Goal: Transaction & Acquisition: Purchase product/service

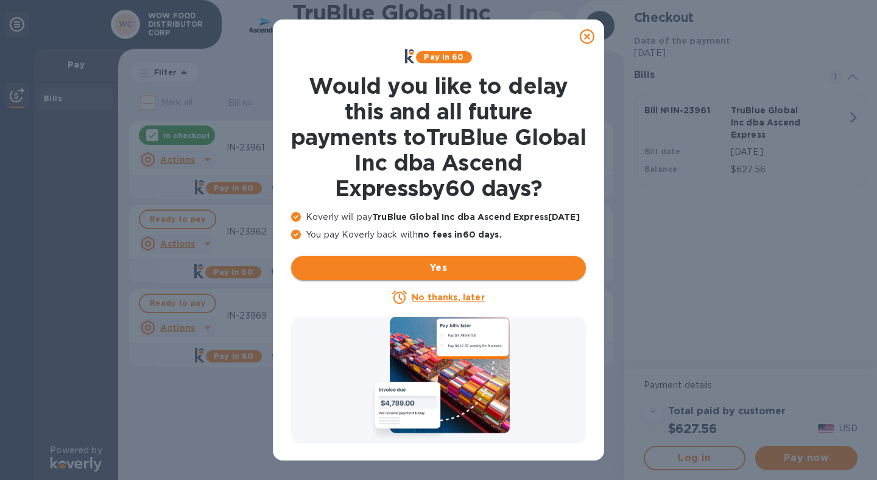
click at [464, 265] on span "Yes" at bounding box center [438, 268] width 275 height 15
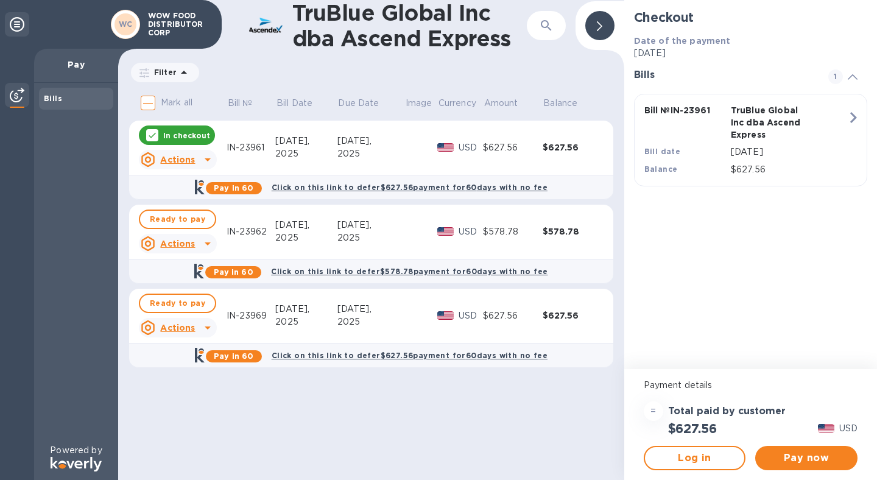
click at [187, 313] on div "Ready to pay" at bounding box center [177, 303] width 83 height 24
click at [187, 299] on span "Ready to pay" at bounding box center [177, 303] width 55 height 15
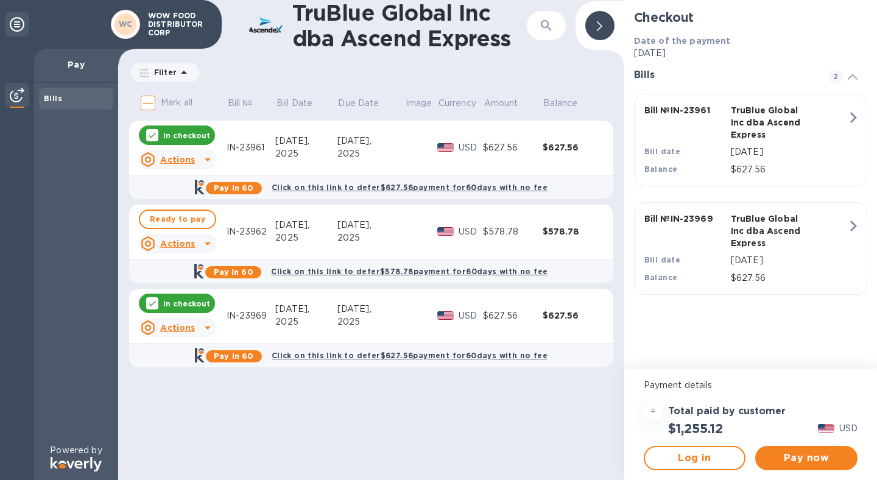
click at [178, 128] on div "In checkout" at bounding box center [177, 134] width 76 height 19
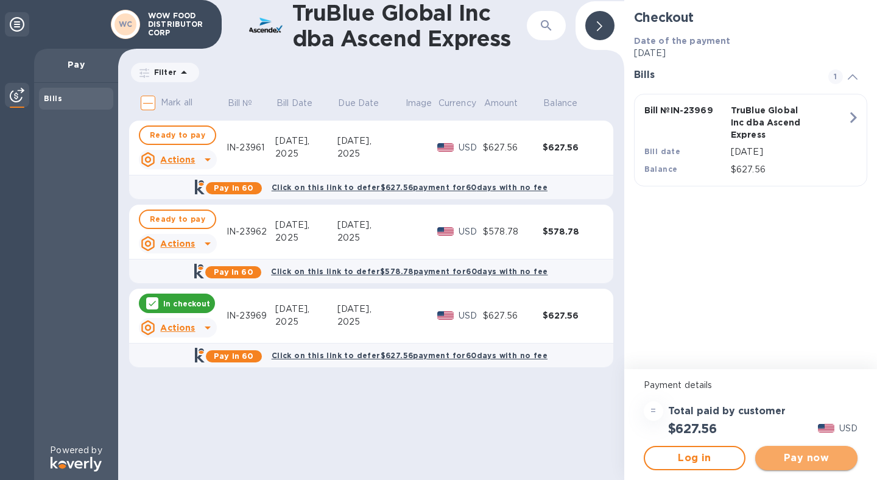
click at [814, 459] on span "Pay now" at bounding box center [806, 457] width 83 height 15
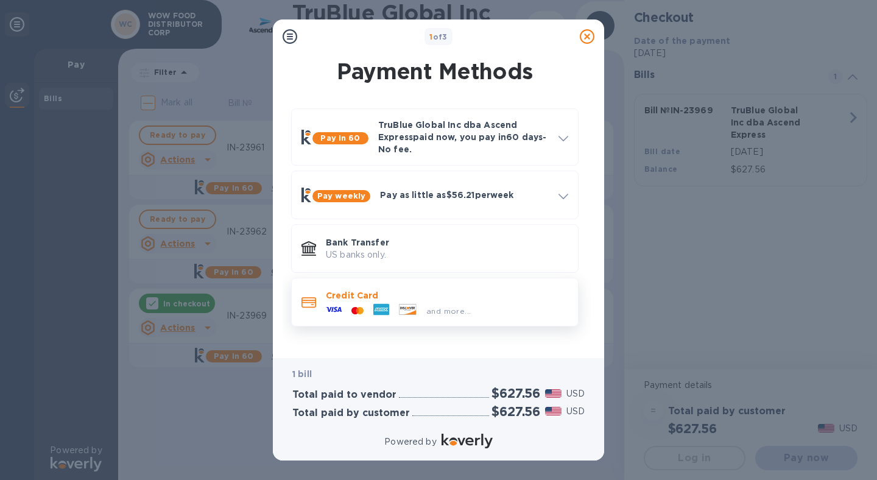
click at [419, 307] on div at bounding box center [407, 310] width 27 height 13
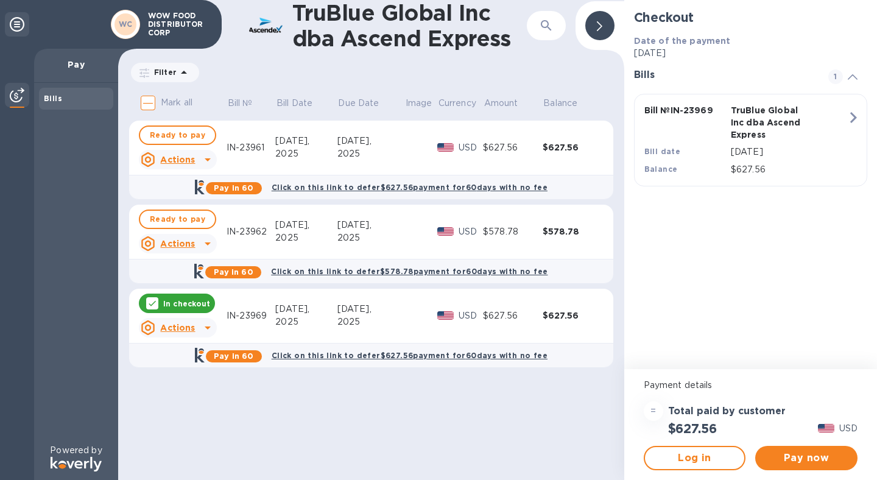
click at [192, 304] on p "In checkout" at bounding box center [186, 303] width 47 height 10
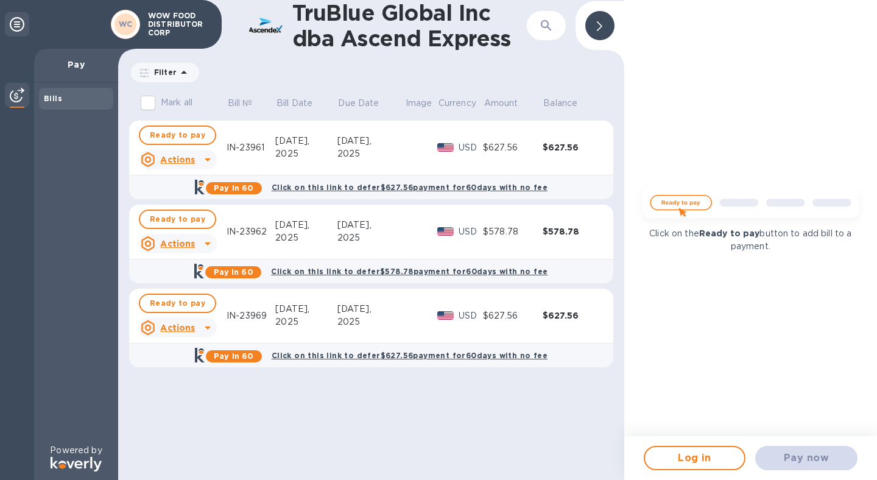
click at [192, 304] on span "Ready to pay" at bounding box center [177, 303] width 55 height 15
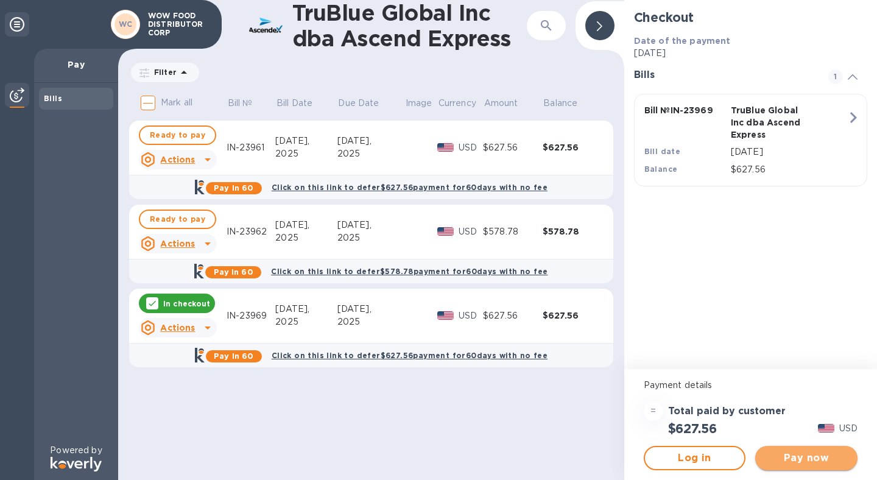
click at [823, 461] on span "Pay now" at bounding box center [806, 457] width 83 height 15
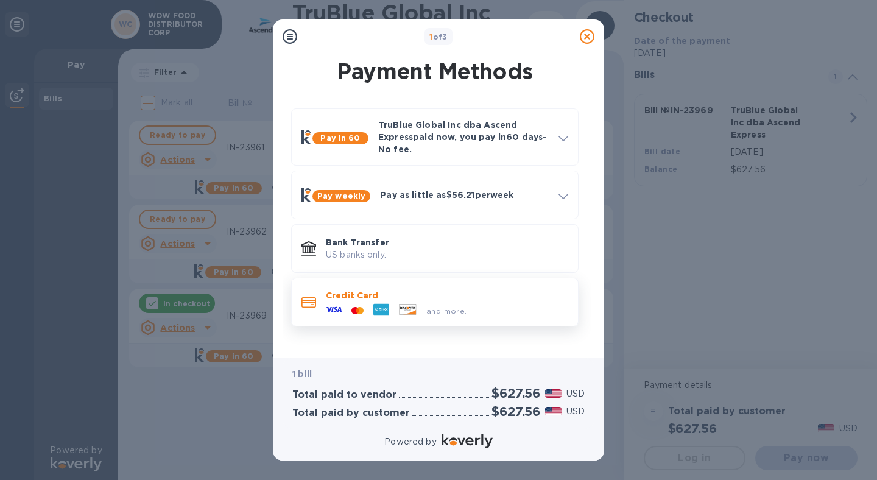
click at [352, 296] on p "Credit Card" at bounding box center [447, 295] width 242 height 12
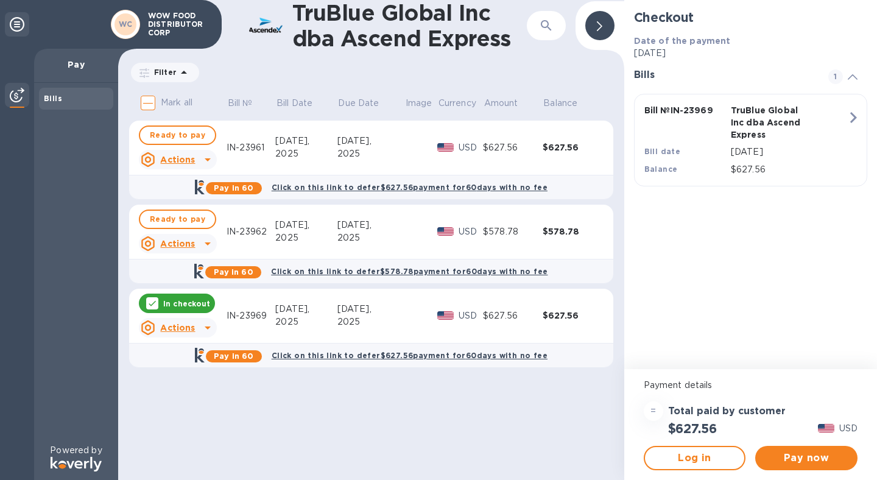
click at [183, 310] on div "In checkout" at bounding box center [177, 302] width 76 height 19
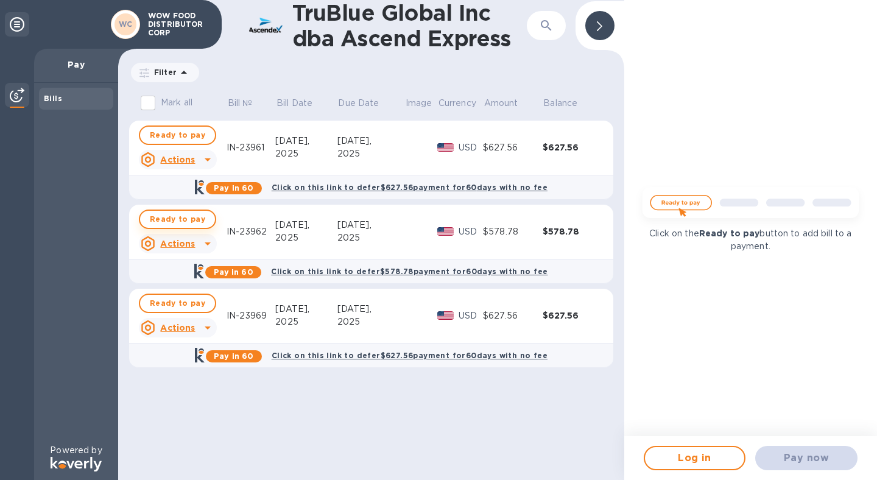
click at [173, 221] on span "Ready to pay" at bounding box center [177, 219] width 55 height 15
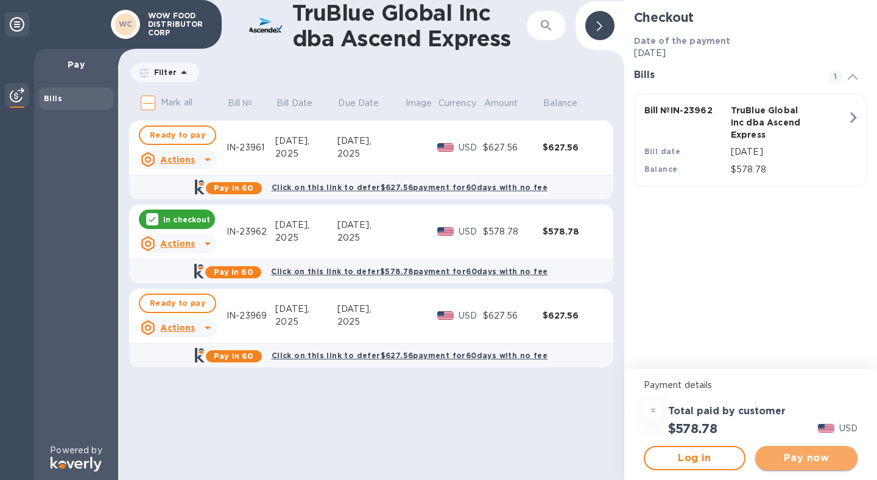
click at [804, 458] on span "Pay now" at bounding box center [806, 457] width 83 height 15
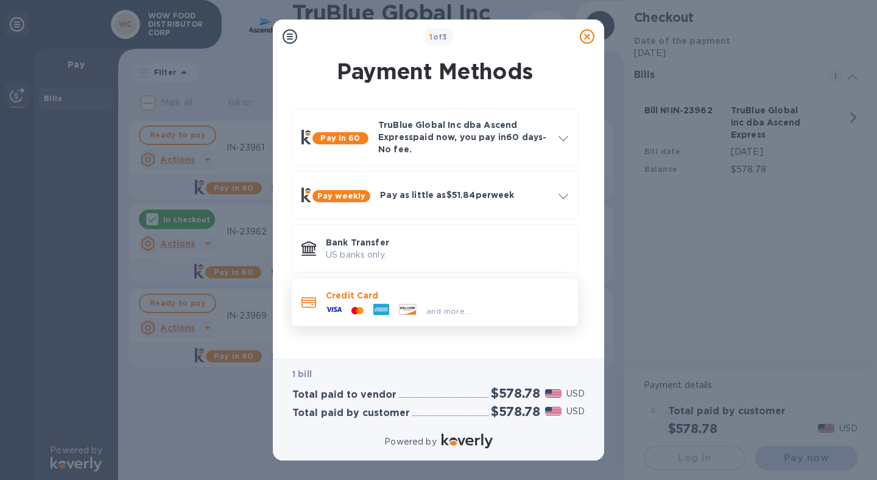
click at [428, 293] on p "Credit Card" at bounding box center [447, 295] width 242 height 12
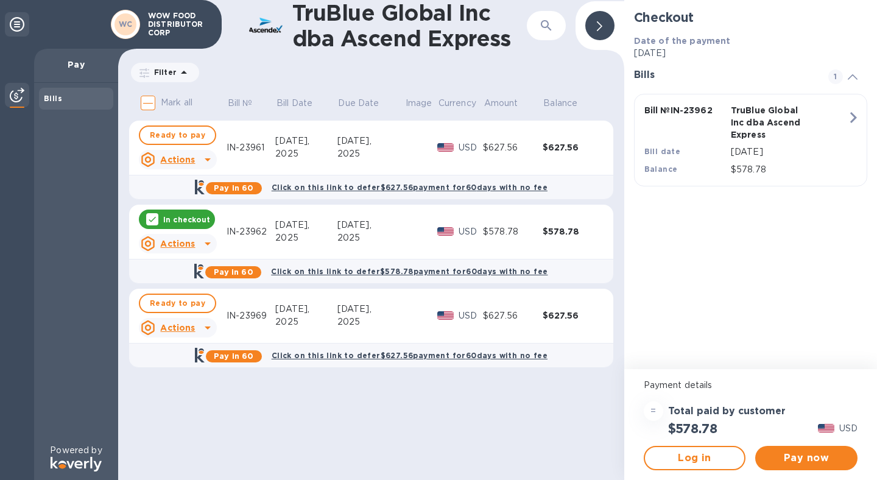
click at [181, 212] on div "In checkout" at bounding box center [177, 218] width 76 height 19
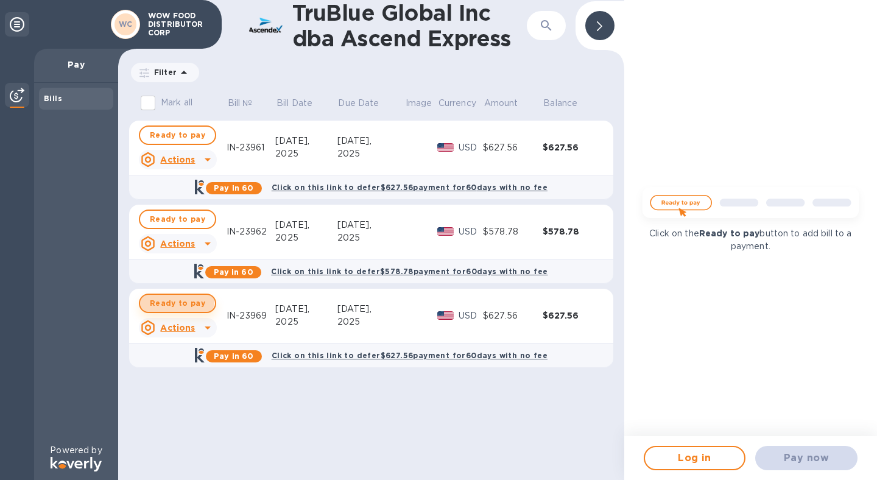
click at [173, 299] on span "Ready to pay" at bounding box center [177, 303] width 55 height 15
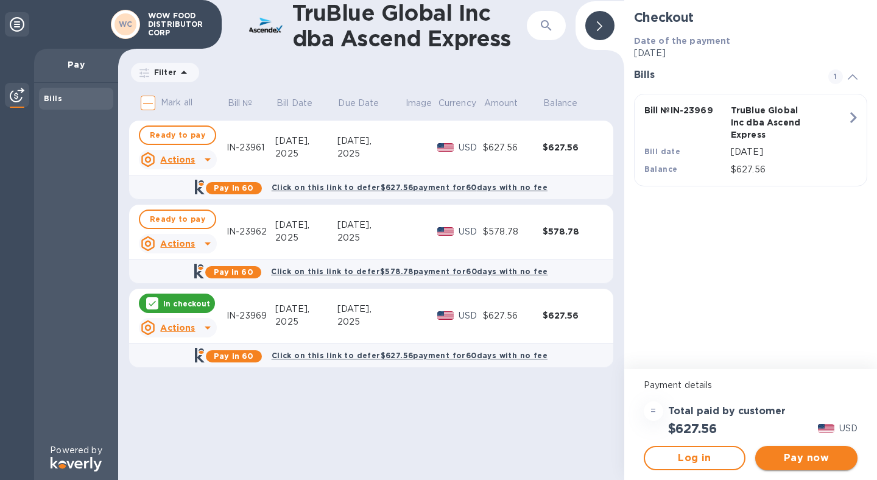
click at [815, 455] on span "Pay now" at bounding box center [806, 457] width 83 height 15
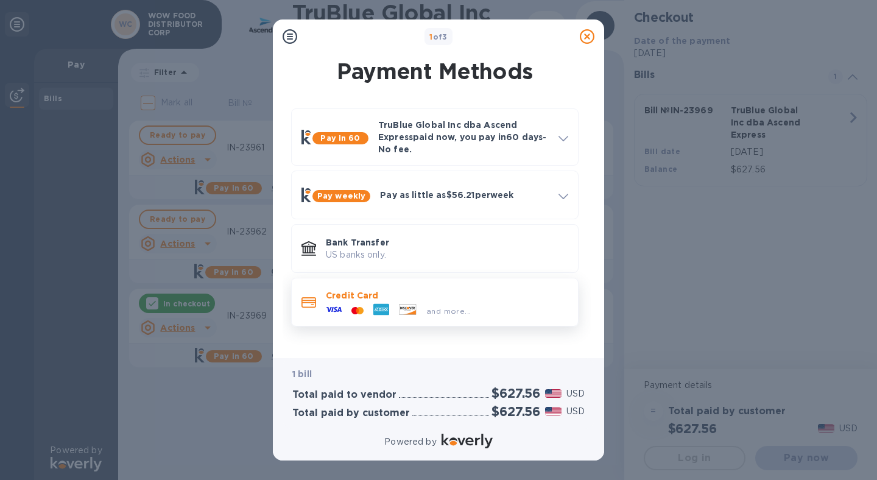
click at [361, 308] on icon at bounding box center [360, 310] width 6 height 7
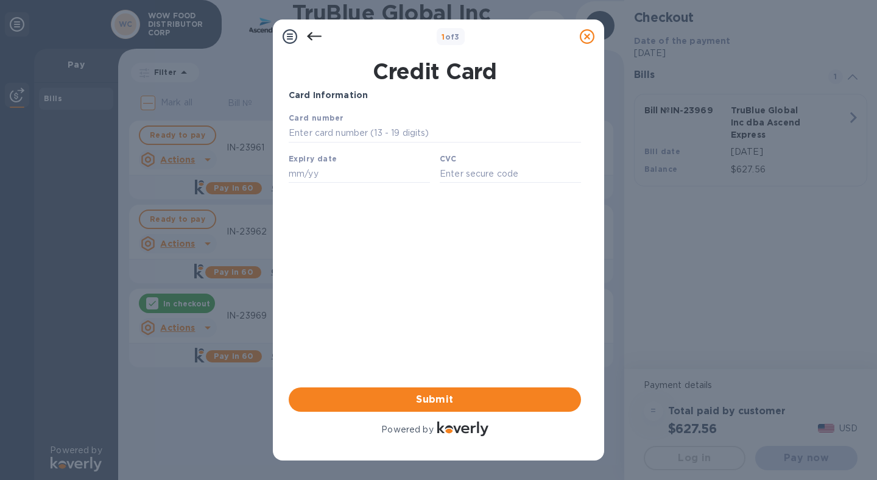
click at [360, 147] on div "Expiry date" at bounding box center [359, 167] width 151 height 41
click at [363, 136] on input "text" at bounding box center [435, 133] width 292 height 18
type input "[CREDIT_CARD_NUMBER]"
type input "10/26"
type input "3688"
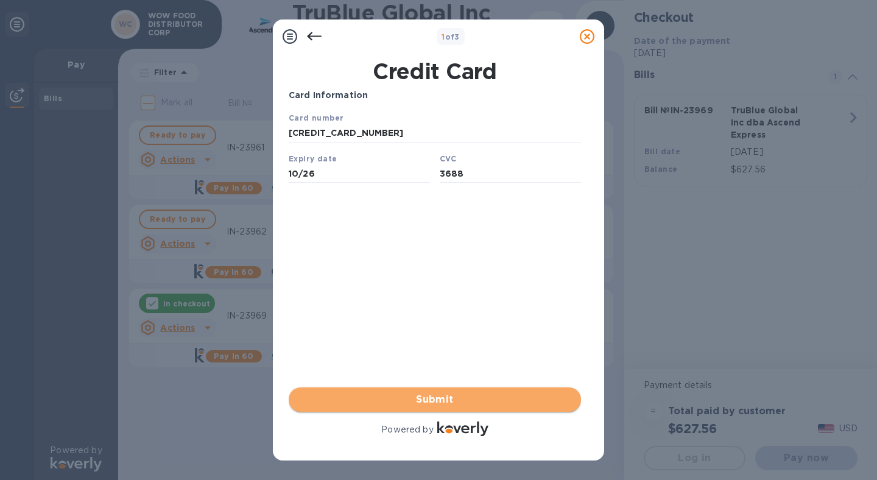
click at [449, 393] on span "Submit" at bounding box center [434, 399] width 273 height 15
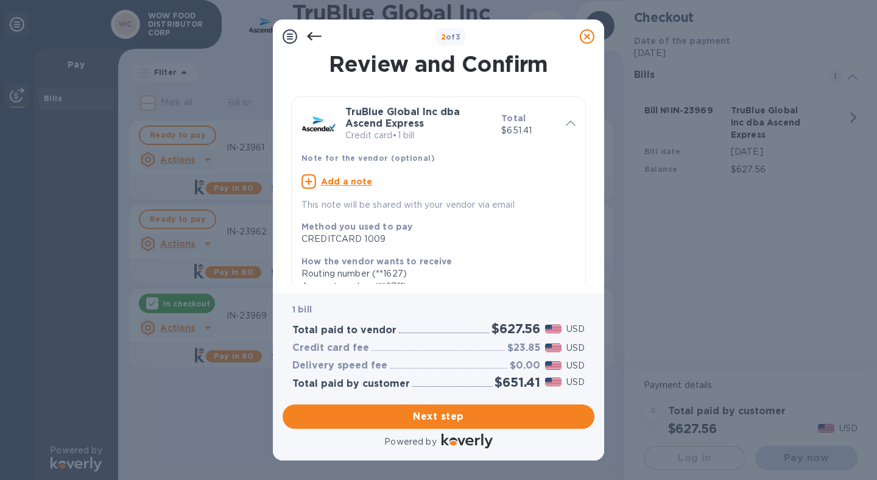
click at [343, 184] on u "Add a note" at bounding box center [347, 182] width 52 height 10
click at [409, 183] on textarea at bounding box center [428, 183] width 254 height 10
paste textarea "IN-23969"
type textarea "IN-23969"
click at [441, 239] on div "CREDITCARD 1009" at bounding box center [433, 236] width 264 height 13
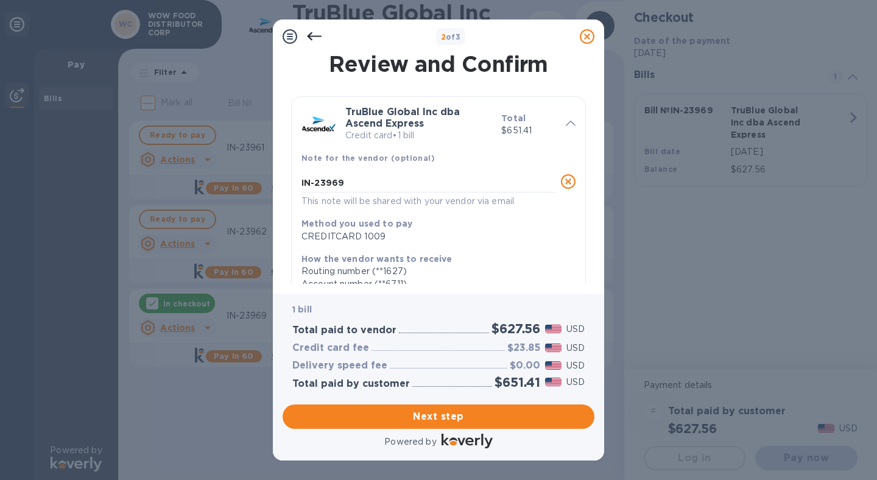
scroll to position [194, 0]
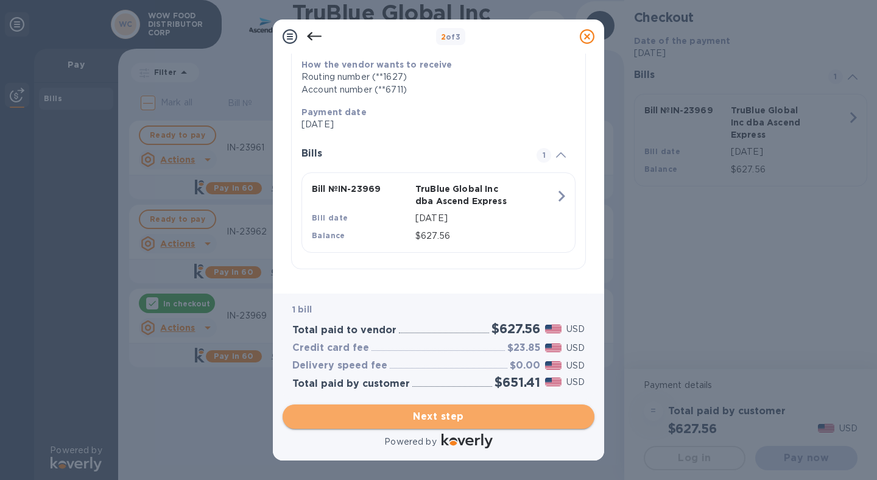
click at [438, 421] on span "Next step" at bounding box center [438, 416] width 292 height 15
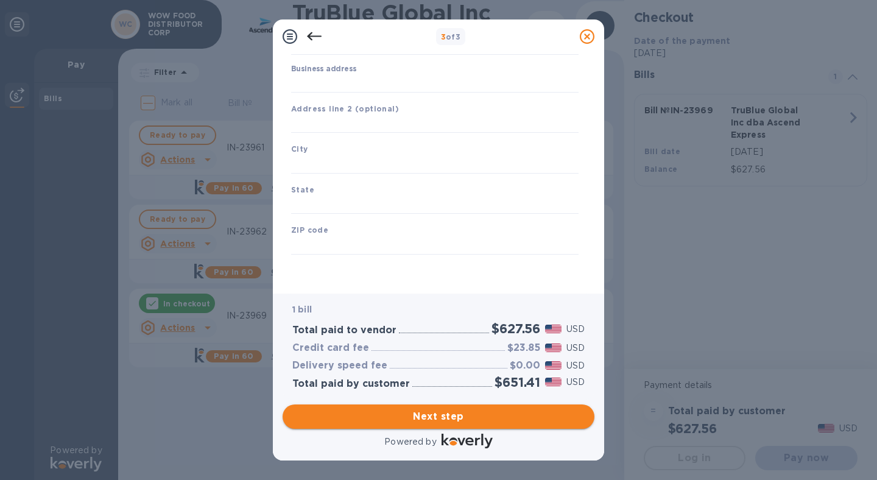
type input "[GEOGRAPHIC_DATA]"
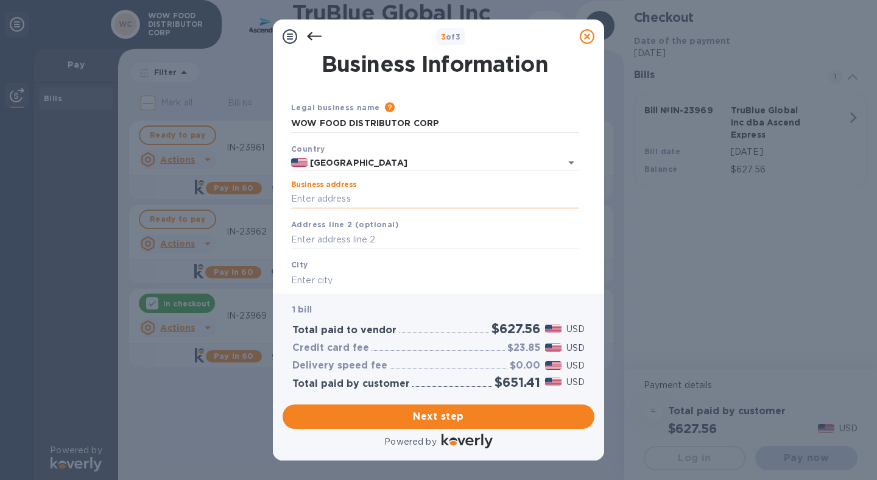
click at [336, 203] on input "Business address" at bounding box center [434, 199] width 287 height 18
type input "[STREET_ADDRESS][PERSON_NAME]"
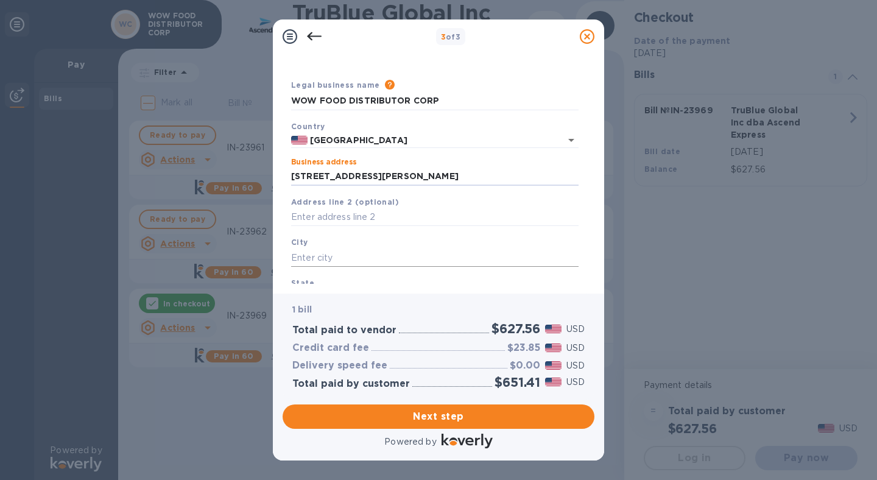
click at [324, 253] on input "text" at bounding box center [434, 257] width 287 height 18
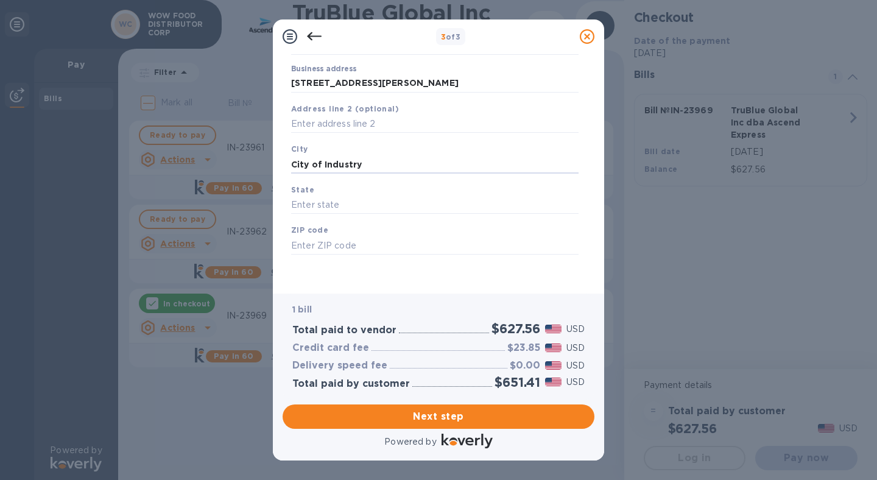
type input "City of Industry"
click at [356, 215] on div "State" at bounding box center [434, 198] width 297 height 41
click at [359, 207] on input "text" at bounding box center [434, 206] width 287 height 18
type input "CA"
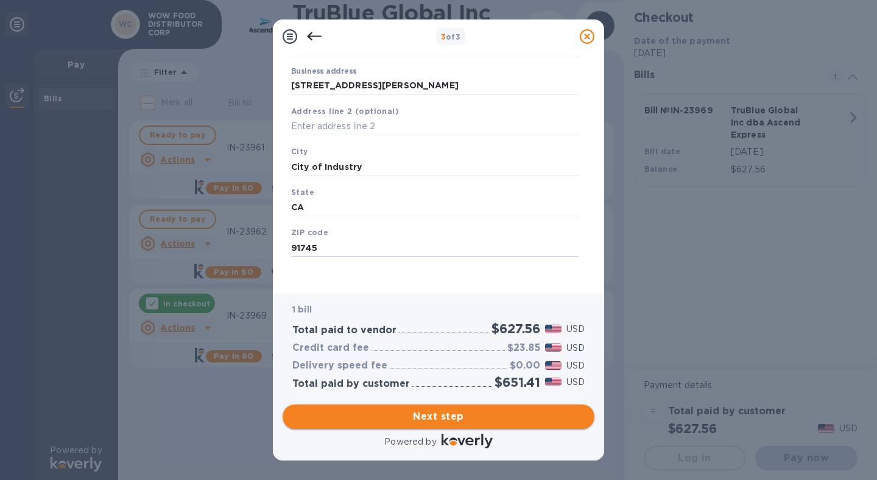
type input "91745"
click at [436, 428] on button "Next step" at bounding box center [438, 416] width 312 height 24
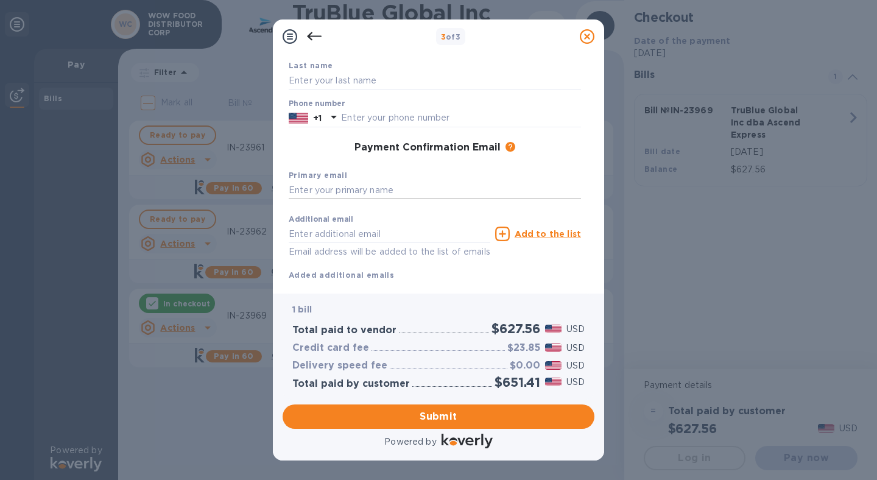
scroll to position [0, 0]
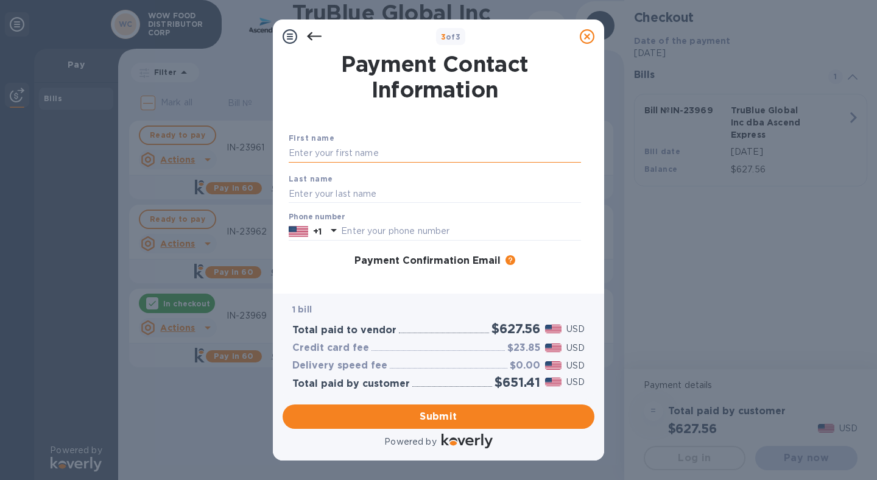
click at [343, 159] on input "text" at bounding box center [435, 153] width 292 height 18
type input "Analiza"
type input "[PERSON_NAME]"
type input "6267576395"
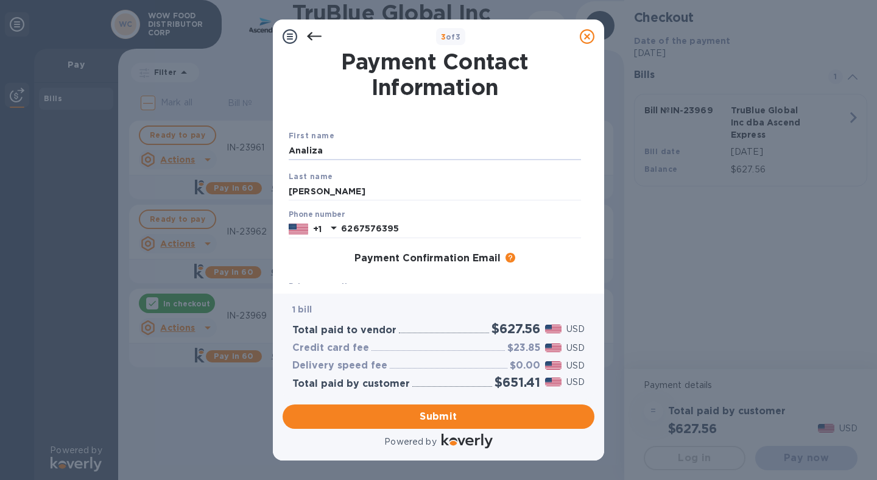
drag, startPoint x: 341, startPoint y: 151, endPoint x: 236, endPoint y: 150, distance: 105.9
click at [236, 150] on div "3 of 3 Payment Contact Information First name Analiza Last name Nieva Phone num…" at bounding box center [438, 240] width 877 height 480
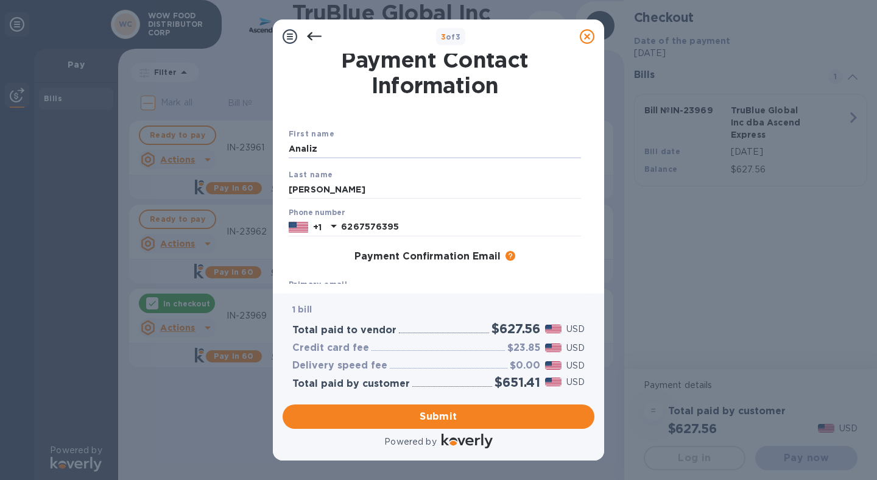
type input "Analiza"
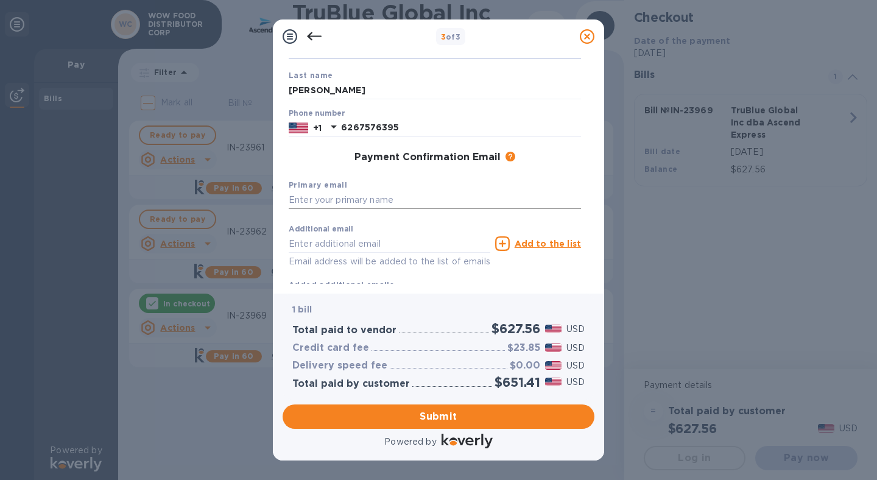
scroll to position [144, 0]
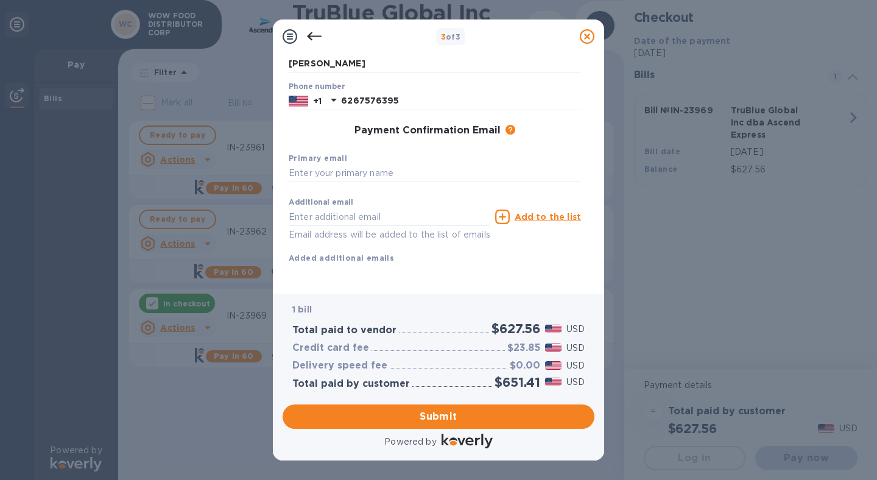
click at [317, 153] on b "Primary email" at bounding box center [318, 157] width 58 height 9
click at [305, 164] on input "text" at bounding box center [435, 173] width 292 height 18
drag, startPoint x: 315, startPoint y: 163, endPoint x: 511, endPoint y: 171, distance: 195.6
click at [511, 171] on div "Primary email [EMAIL_ADDRESS][DOMAIN_NAME]" at bounding box center [435, 167] width 302 height 41
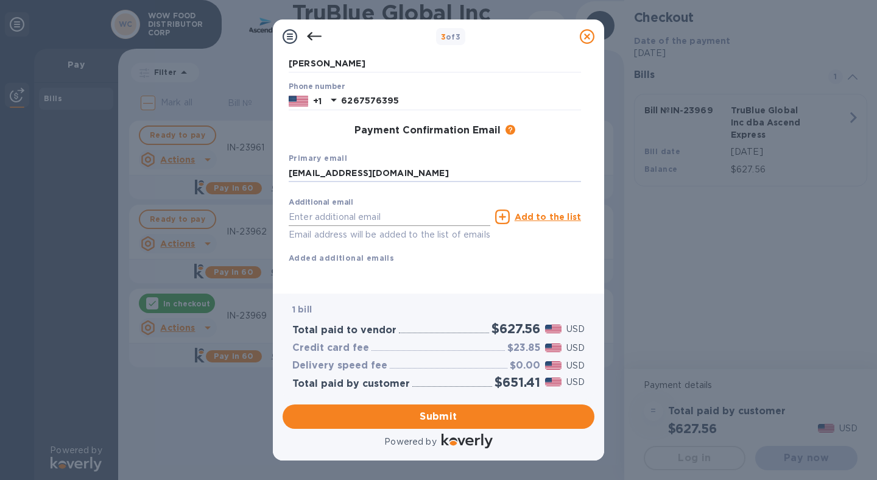
type input "[EMAIL_ADDRESS][DOMAIN_NAME]"
click at [338, 209] on input "text" at bounding box center [389, 217] width 201 height 18
paste input "@[DOMAIN_NAME]"
type input "[PERSON_NAME][EMAIL_ADDRESS][DOMAIN_NAME]"
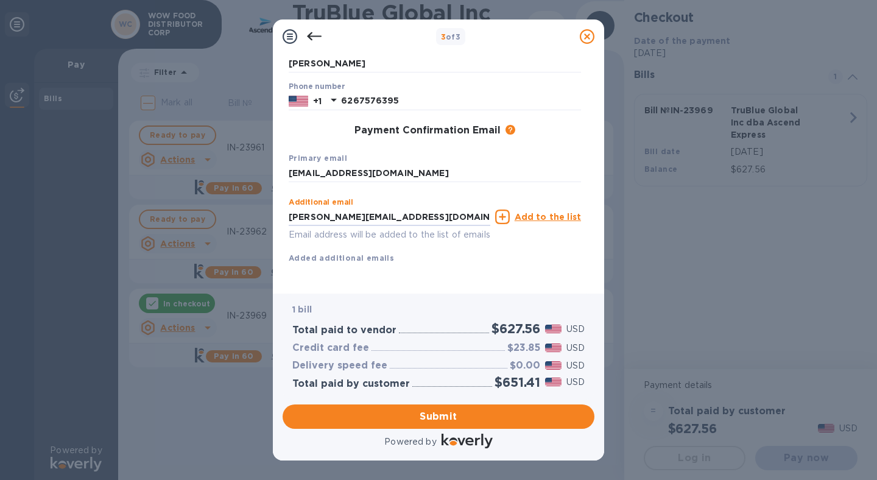
click at [547, 212] on u "Add to the list" at bounding box center [547, 217] width 66 height 10
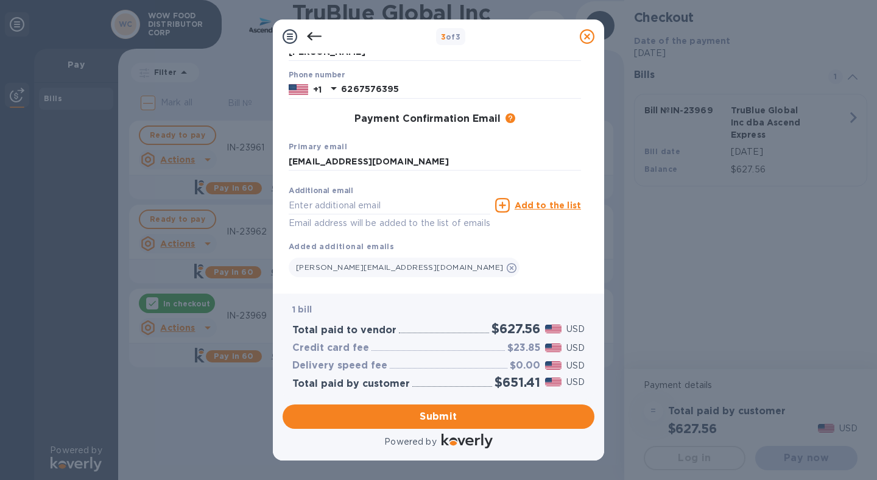
scroll to position [169, 0]
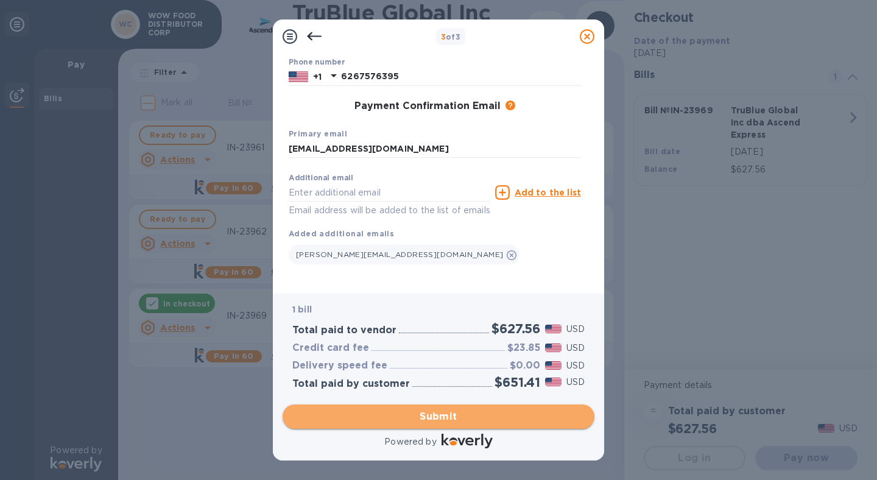
click at [430, 419] on span "Submit" at bounding box center [438, 416] width 292 height 15
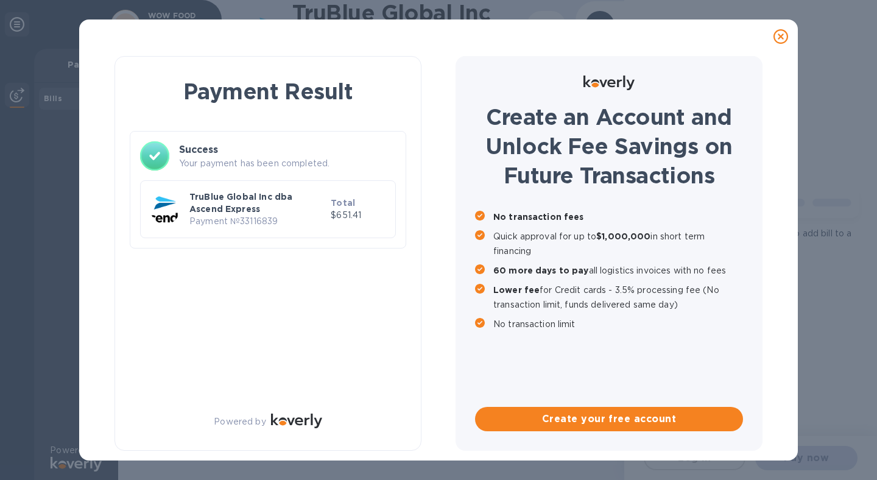
scroll to position [0, 0]
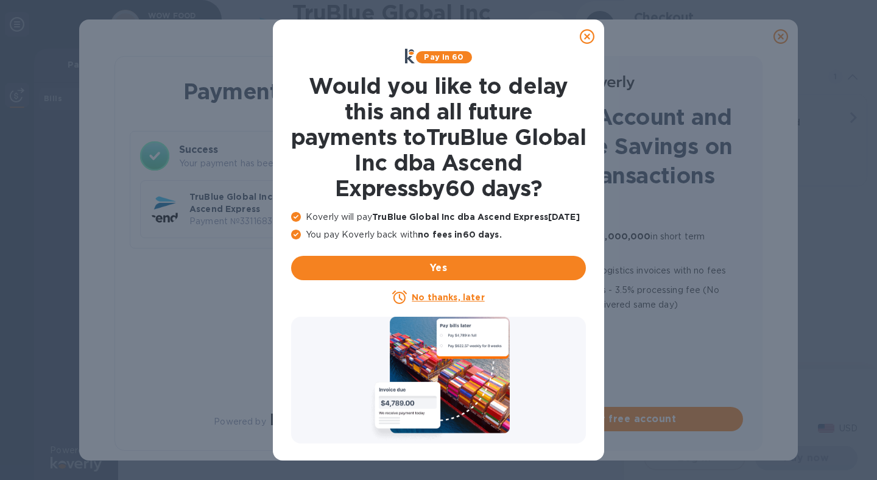
click at [585, 35] on icon at bounding box center [586, 36] width 15 height 15
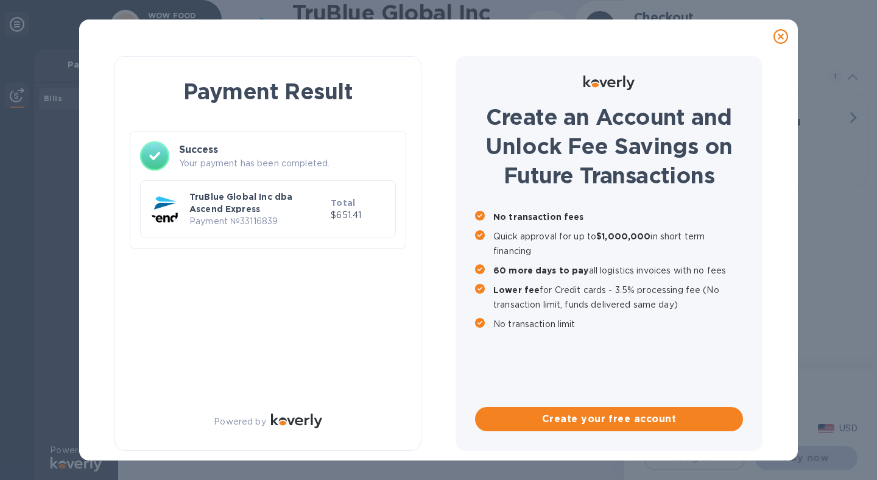
drag, startPoint x: 811, startPoint y: 375, endPoint x: 805, endPoint y: 381, distance: 9.0
click at [810, 376] on div "Payment Result Success Your payment has been completed. TruBlue Global Inc dba …" at bounding box center [438, 240] width 877 height 480
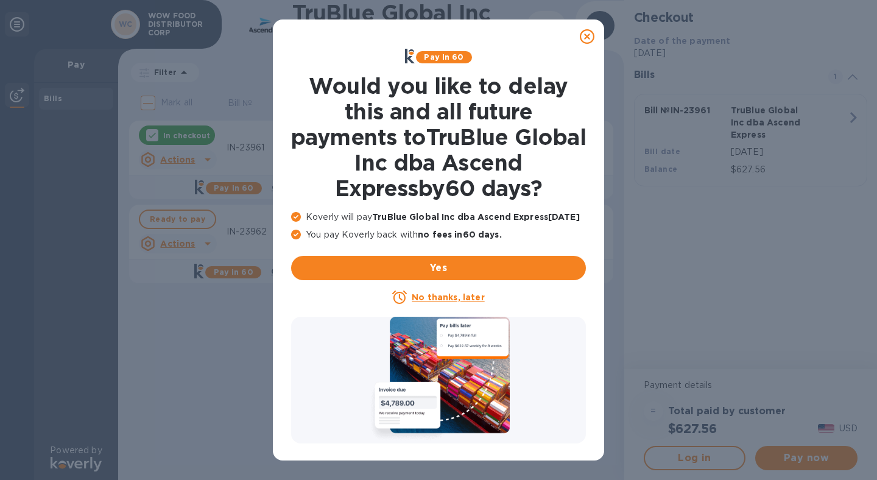
click at [588, 37] on icon at bounding box center [586, 36] width 15 height 15
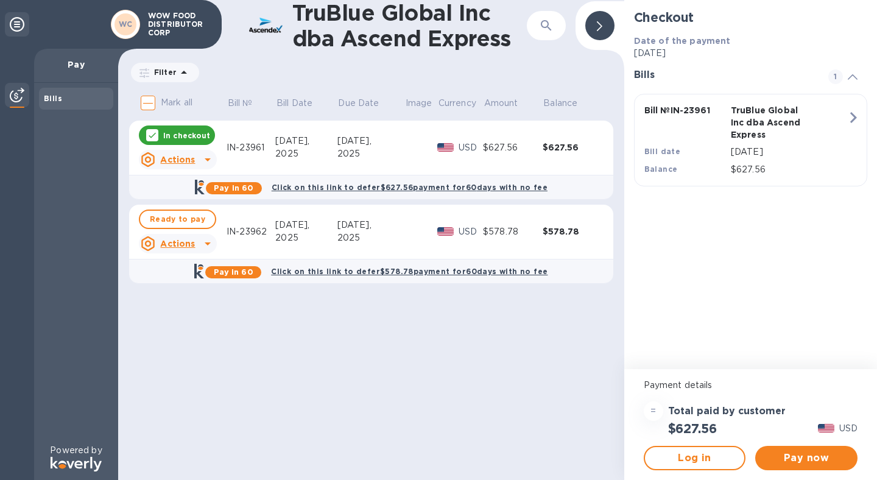
click at [189, 131] on p "In checkout" at bounding box center [186, 135] width 47 height 10
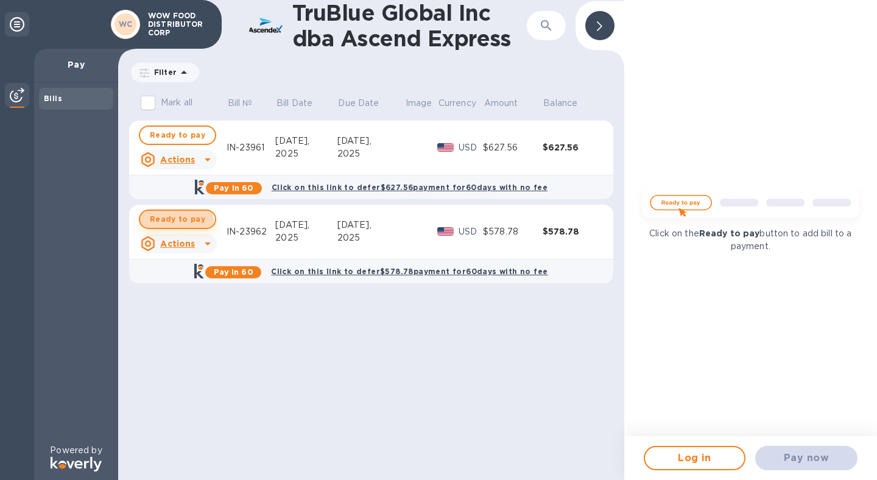
click at [173, 222] on span "Ready to pay" at bounding box center [177, 219] width 55 height 15
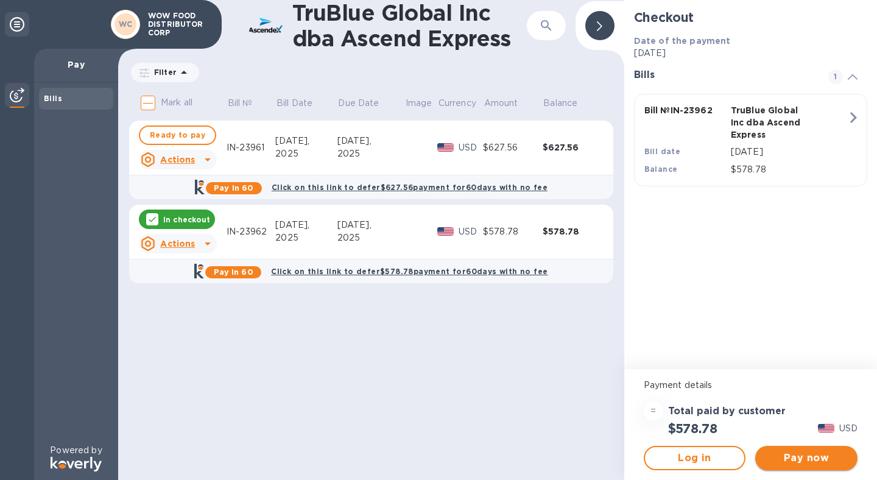
click at [814, 452] on span "Pay now" at bounding box center [806, 457] width 83 height 15
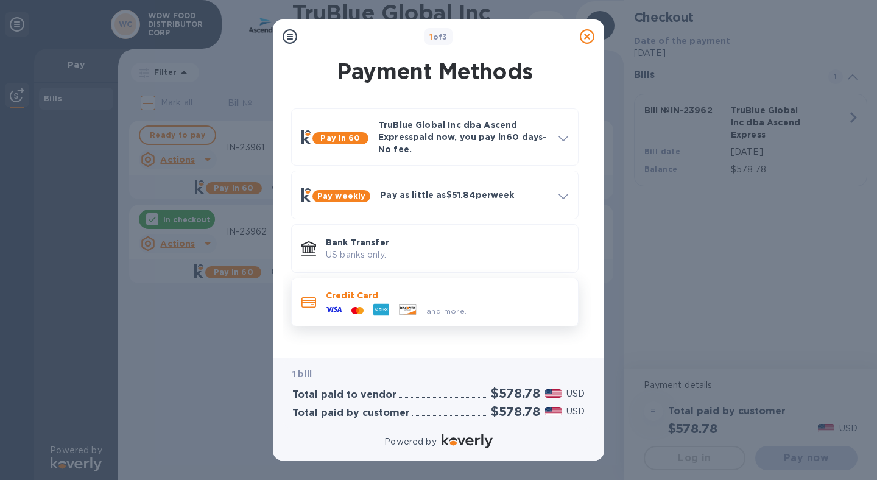
click at [353, 310] on icon at bounding box center [354, 310] width 6 height 7
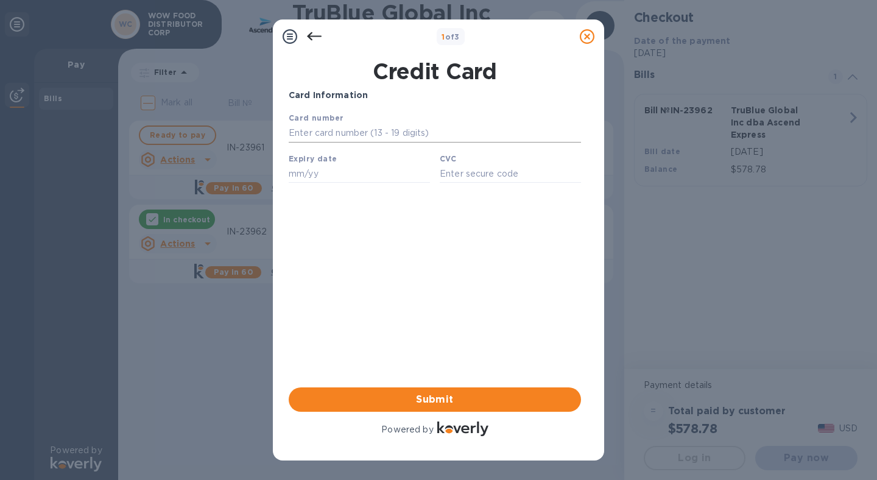
click at [345, 128] on input "text" at bounding box center [435, 133] width 292 height 18
type input "[CREDIT_CARD_NUMBER]"
type input "10/26"
type input "3688"
click at [446, 400] on span "Submit" at bounding box center [434, 399] width 273 height 15
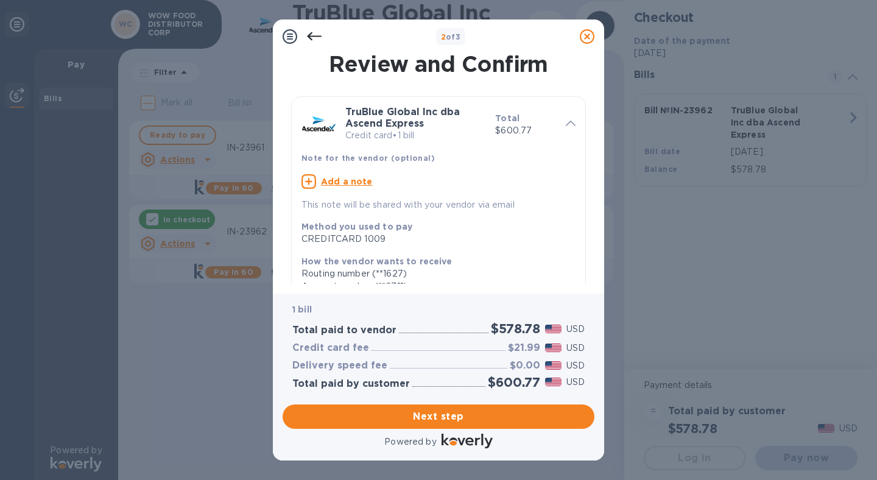
click at [338, 179] on u "Add a note" at bounding box center [347, 182] width 52 height 10
click at [346, 184] on textarea at bounding box center [428, 183] width 254 height 10
paste textarea "IN-23962"
type textarea "IN-23962"
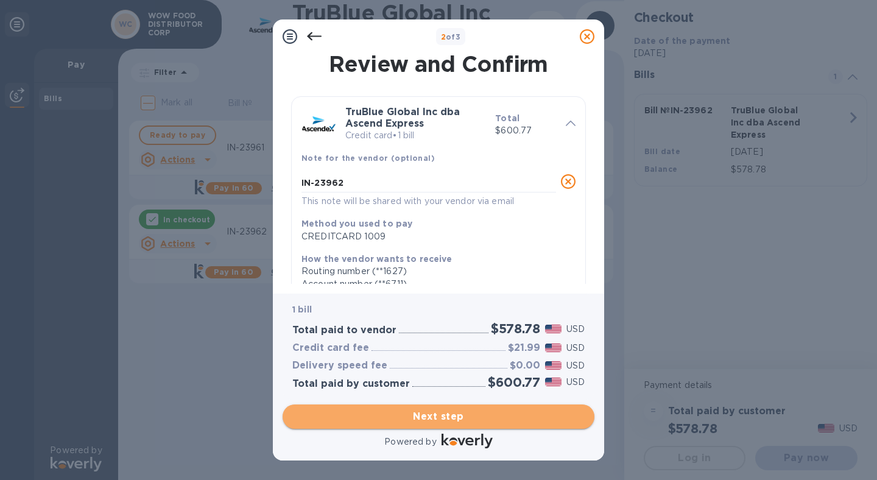
click at [457, 416] on span "Next step" at bounding box center [438, 416] width 292 height 15
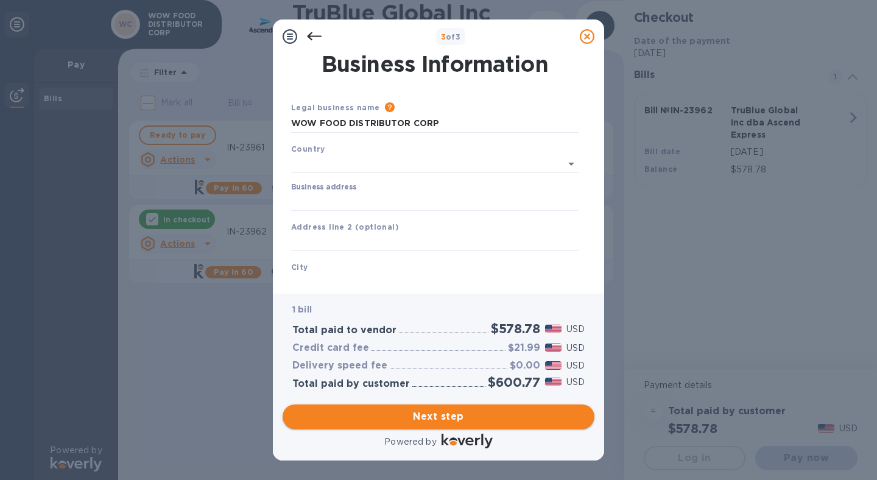
type input "[GEOGRAPHIC_DATA]"
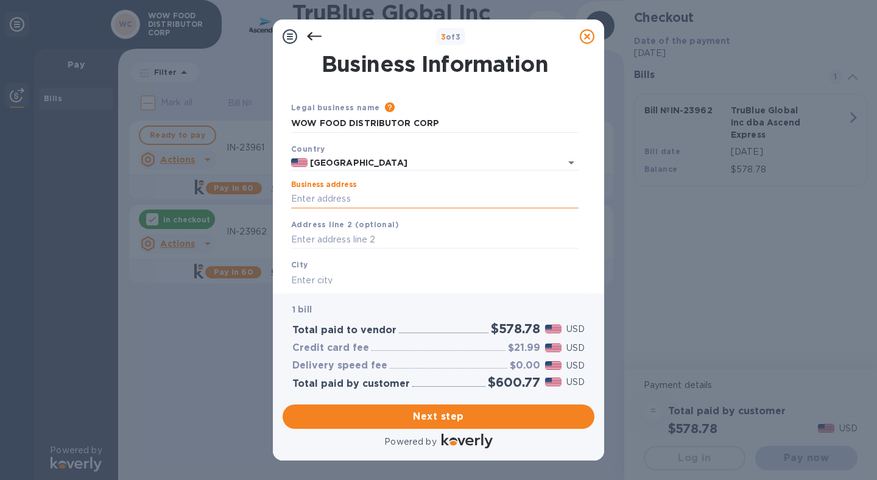
click at [352, 199] on input "Business address" at bounding box center [434, 199] width 287 height 18
type input "[STREET_ADDRESS][PERSON_NAME]"
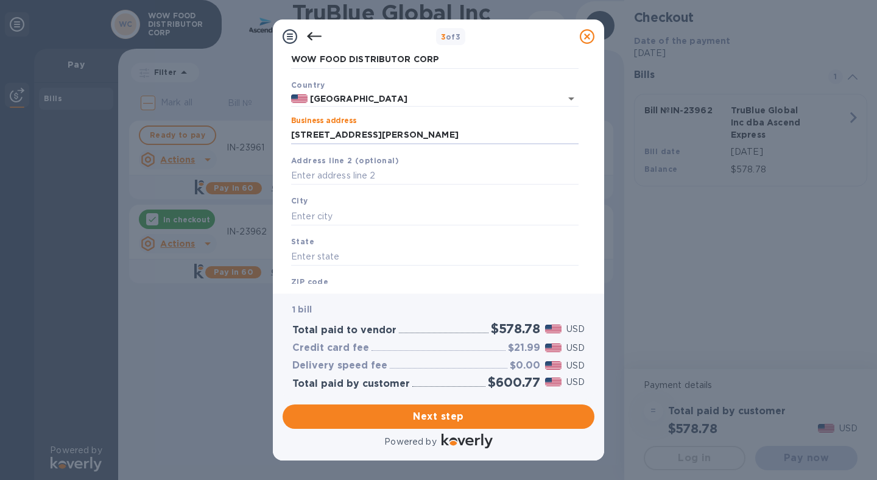
scroll to position [66, 0]
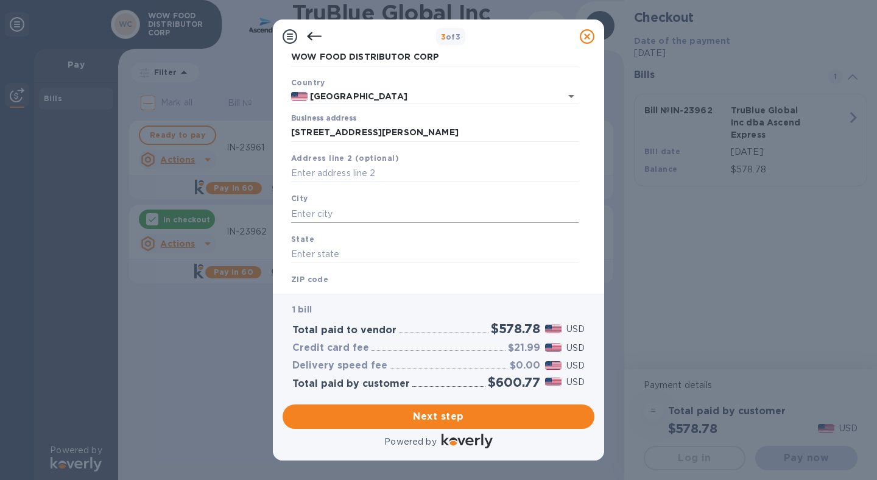
click at [341, 223] on div "City" at bounding box center [434, 207] width 297 height 41
click at [346, 215] on input "text" at bounding box center [434, 214] width 287 height 18
type input "City of Industry"
click at [341, 253] on input "text" at bounding box center [434, 254] width 287 height 18
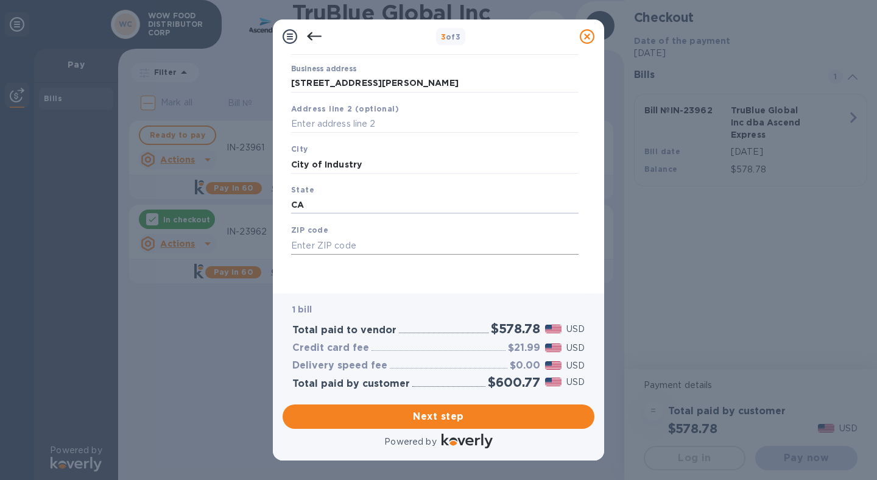
type input "CA"
click at [328, 244] on input "text" at bounding box center [434, 245] width 287 height 18
type input "91745"
click at [434, 413] on span "Next step" at bounding box center [438, 416] width 292 height 15
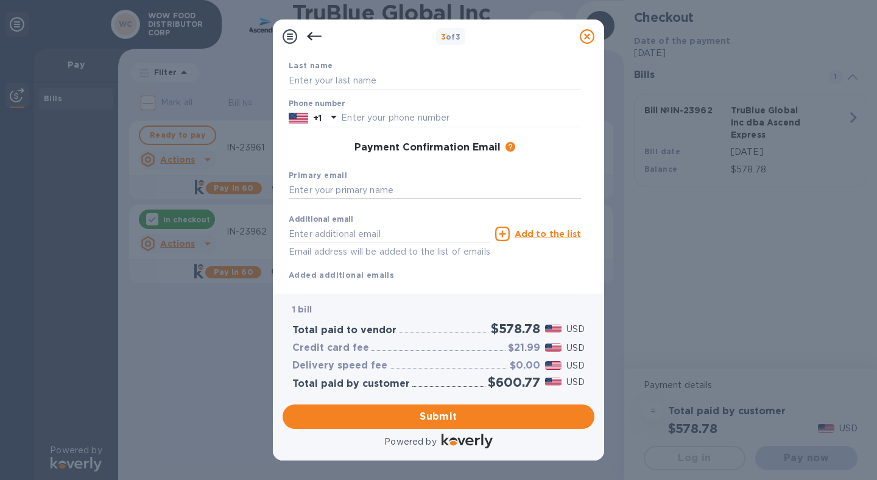
scroll to position [0, 0]
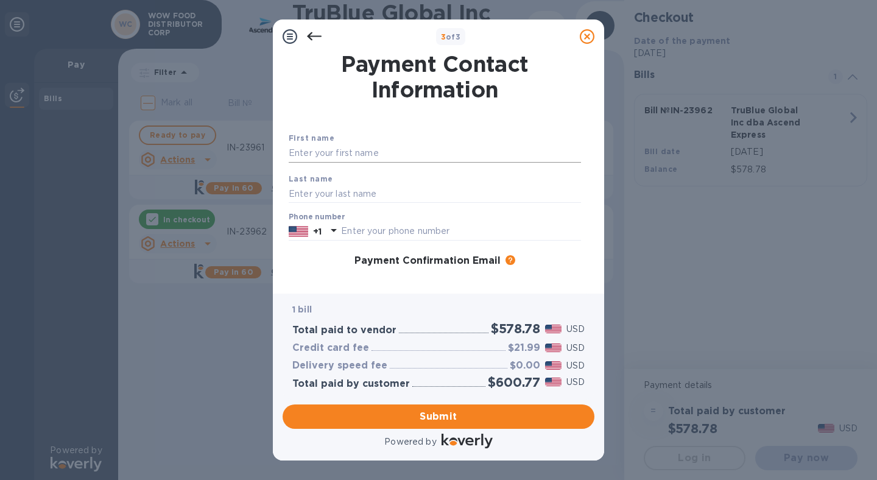
click at [364, 154] on input "text" at bounding box center [435, 153] width 292 height 18
type input "Analiza"
type input "[PERSON_NAME]"
type input "6267576395"
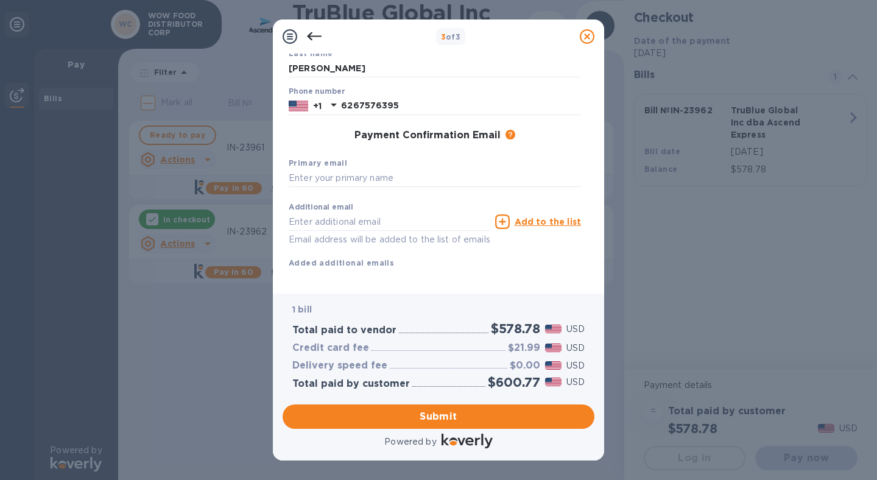
scroll to position [144, 0]
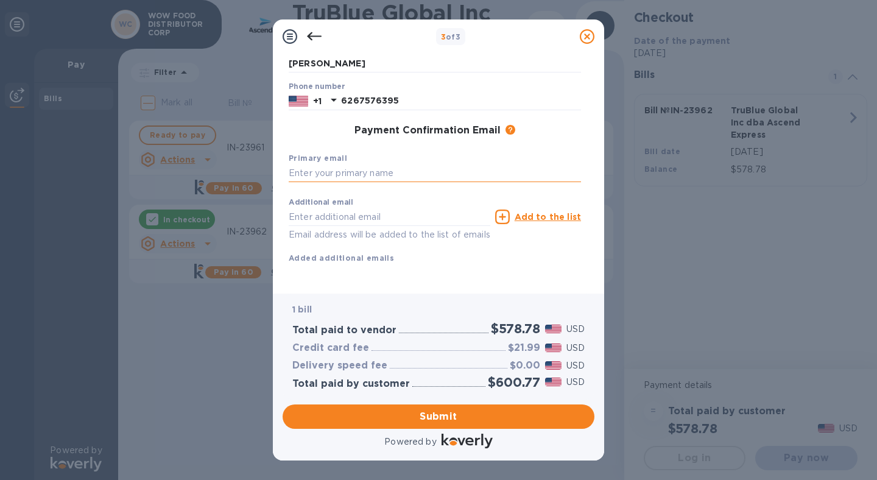
click at [355, 164] on input "text" at bounding box center [435, 173] width 292 height 18
type input "[EMAIL_ADDRESS][DOMAIN_NAME]"
click at [334, 208] on input "text" at bounding box center [389, 217] width 201 height 18
drag, startPoint x: 315, startPoint y: 157, endPoint x: 519, endPoint y: 170, distance: 205.0
click at [519, 170] on div "Primary email [EMAIL_ADDRESS][DOMAIN_NAME]" at bounding box center [435, 167] width 302 height 41
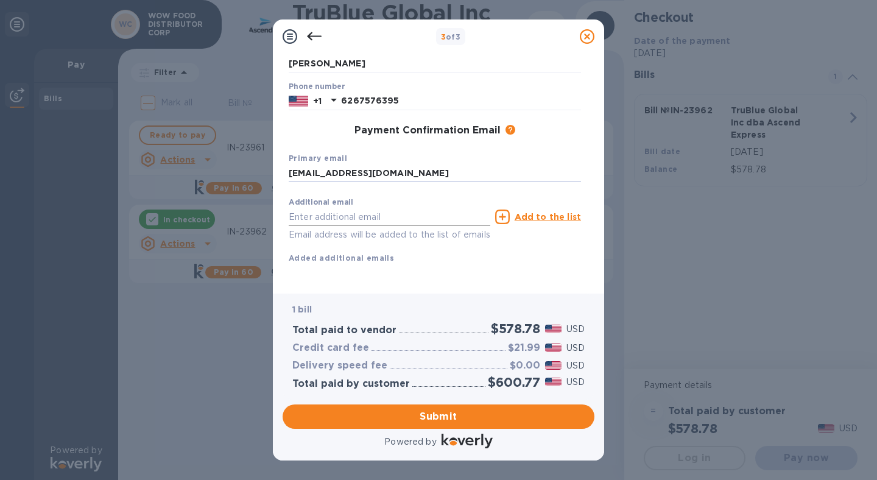
click at [335, 208] on input "text" at bounding box center [389, 217] width 201 height 18
paste input "@[DOMAIN_NAME]"
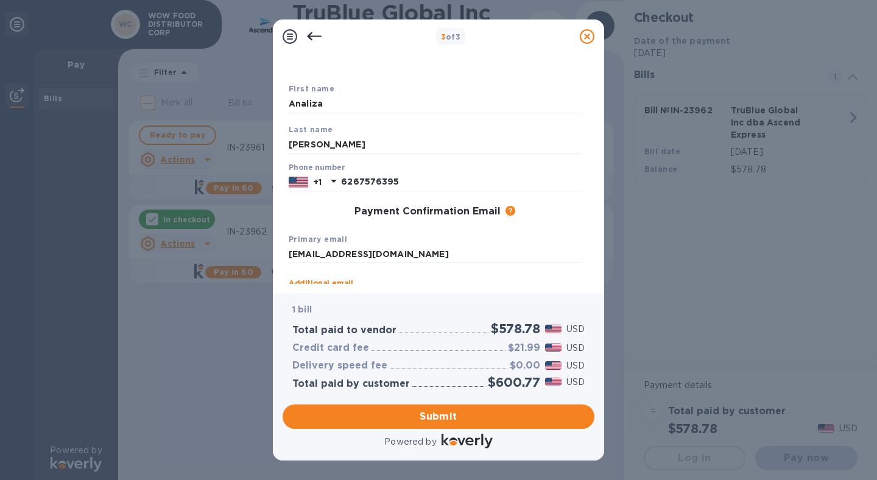
scroll to position [0, 0]
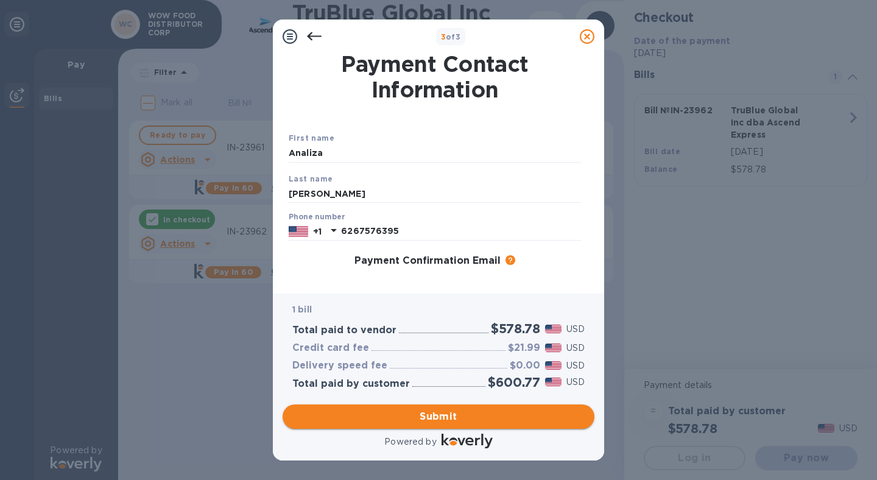
type input "[PERSON_NAME][EMAIL_ADDRESS][DOMAIN_NAME]"
click at [441, 413] on span "Submit" at bounding box center [438, 416] width 292 height 15
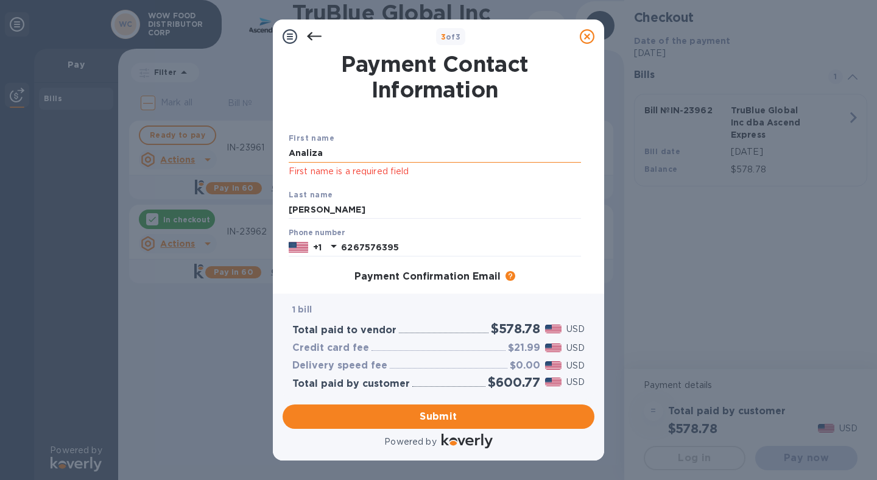
click at [377, 147] on input "Analiza" at bounding box center [435, 153] width 292 height 18
click at [376, 155] on input "Analiza" at bounding box center [435, 153] width 292 height 18
drag, startPoint x: 376, startPoint y: 155, endPoint x: 185, endPoint y: 154, distance: 190.5
click at [185, 154] on div "3 of 3 Payment Contact Information First name [PERSON_NAME] First name is a req…" at bounding box center [438, 240] width 877 height 480
type input "Analiza"
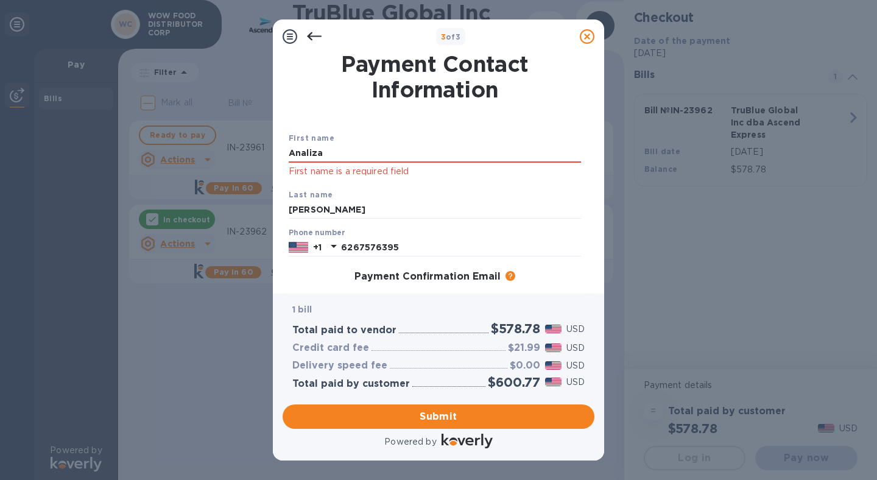
click at [376, 116] on div "First name [PERSON_NAME] First name is a required field Last name [PERSON_NAME]…" at bounding box center [434, 261] width 297 height 303
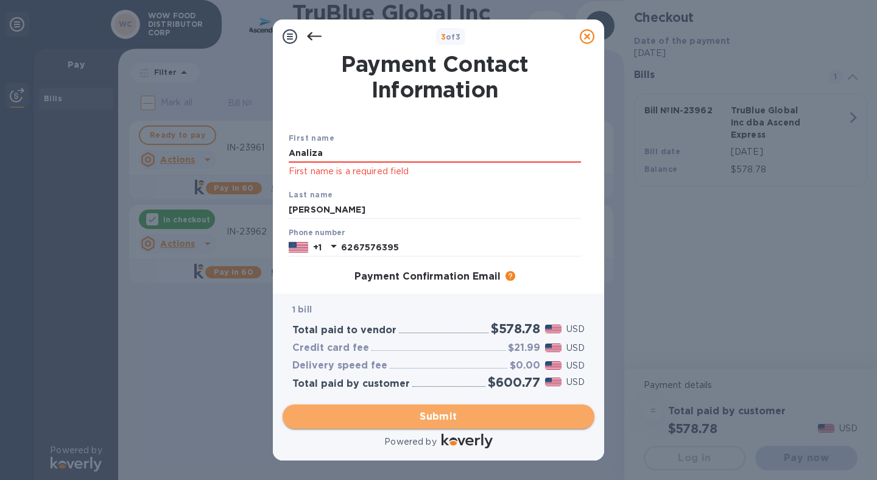
click at [433, 421] on span "Submit" at bounding box center [438, 416] width 292 height 15
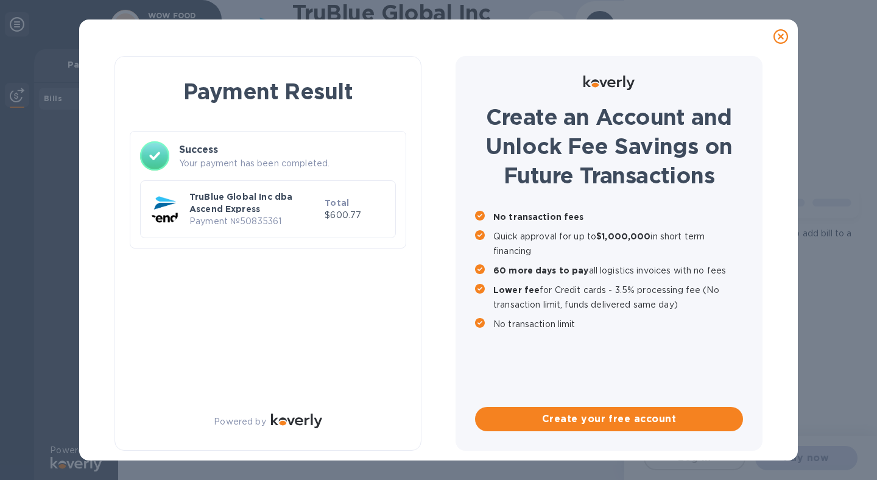
checkbox input "true"
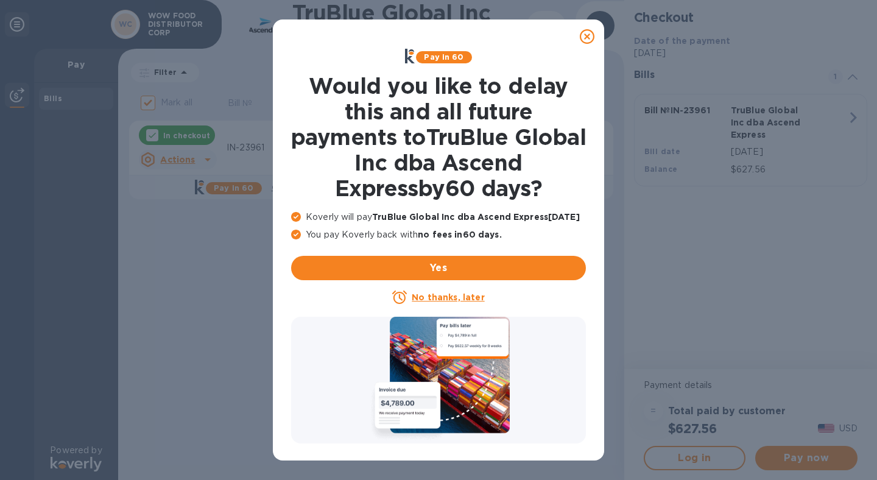
click at [589, 38] on icon at bounding box center [586, 36] width 15 height 15
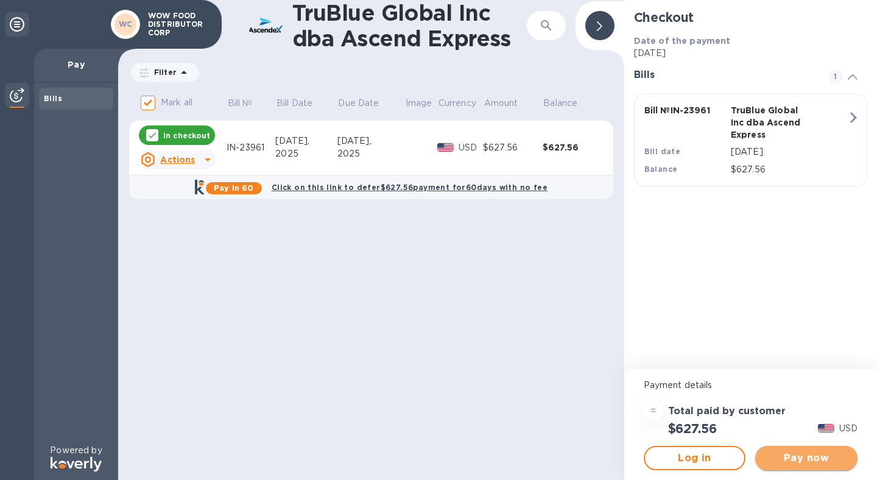
click at [815, 452] on span "Pay now" at bounding box center [806, 457] width 83 height 15
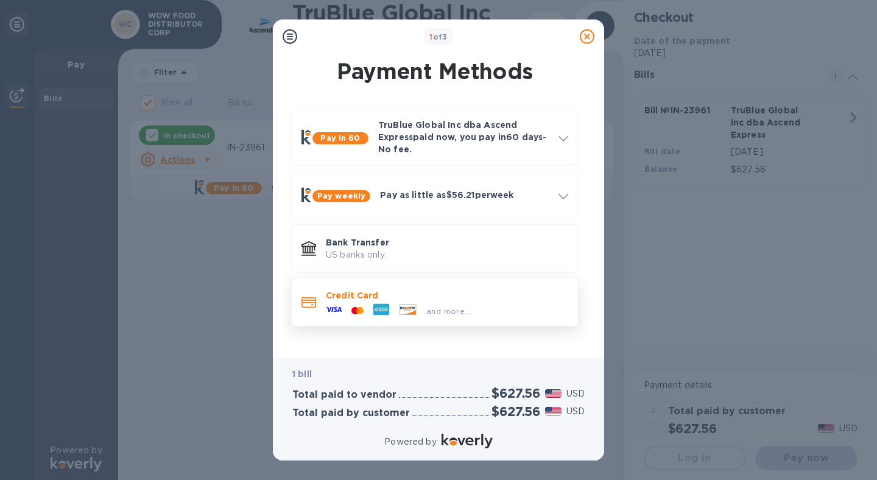
click at [402, 287] on div "Credit Card and more..." at bounding box center [447, 301] width 252 height 35
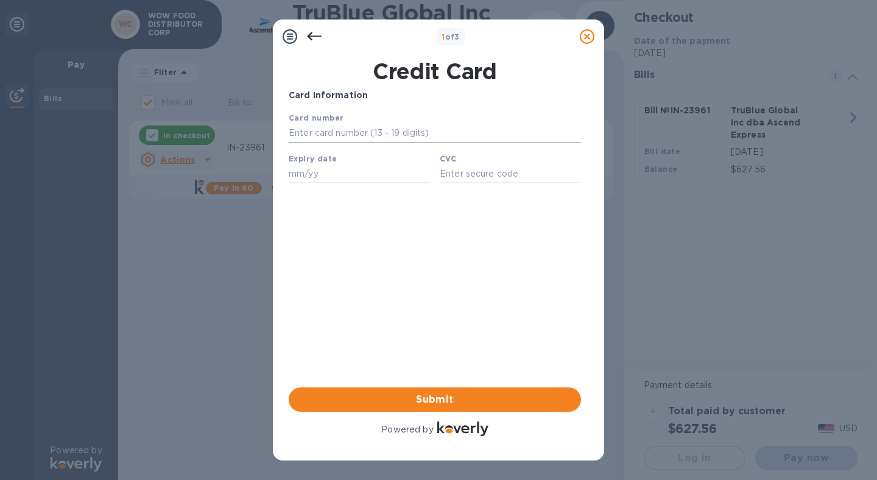
click at [383, 131] on input "text" at bounding box center [435, 133] width 292 height 18
type input "[CREDIT_CARD_NUMBER]"
type input "10/26"
type input "3688"
click at [436, 396] on span "Submit" at bounding box center [434, 399] width 273 height 15
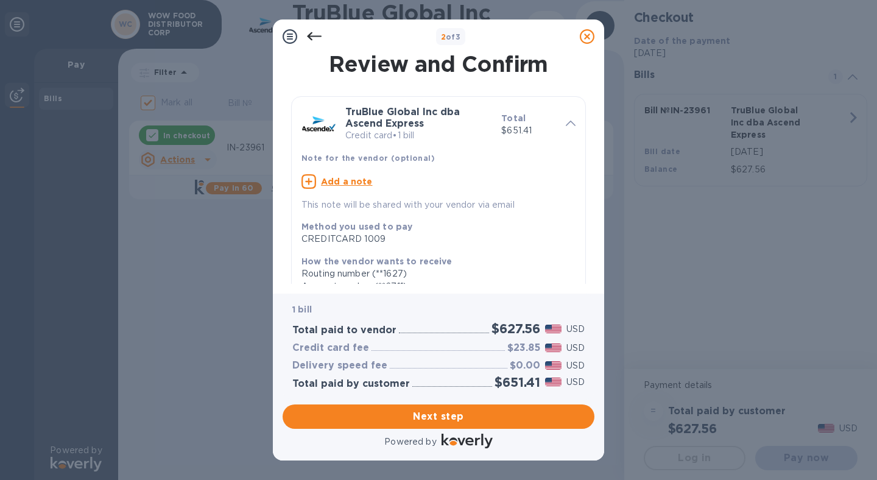
click at [346, 182] on u "Add a note" at bounding box center [347, 182] width 52 height 10
click at [390, 186] on textarea at bounding box center [428, 183] width 254 height 10
paste textarea "IN-23961"
type textarea "IN-23961"
click at [474, 419] on span "Next step" at bounding box center [438, 416] width 292 height 15
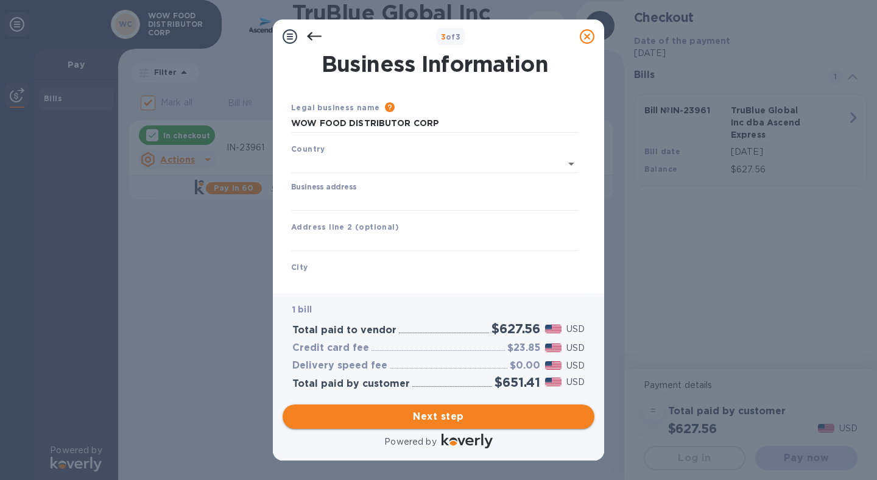
type input "[GEOGRAPHIC_DATA]"
click at [368, 197] on input "Business address" at bounding box center [434, 199] width 287 height 18
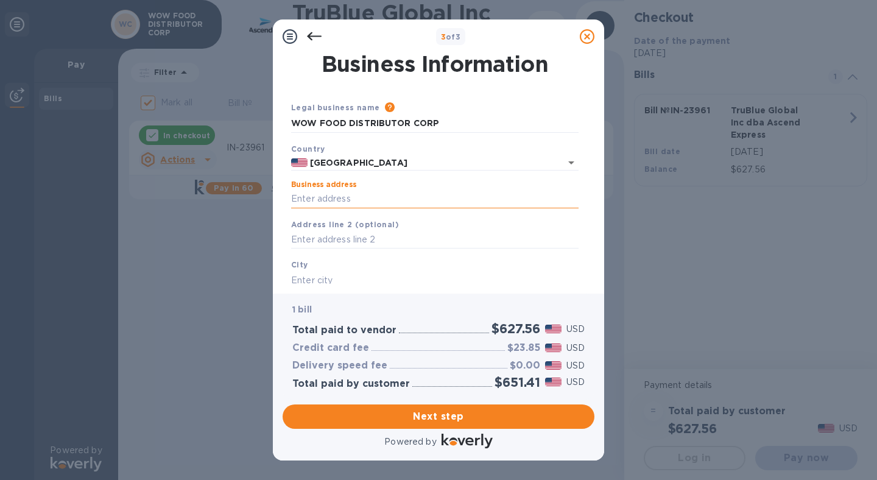
type input "[STREET_ADDRESS][PERSON_NAME]"
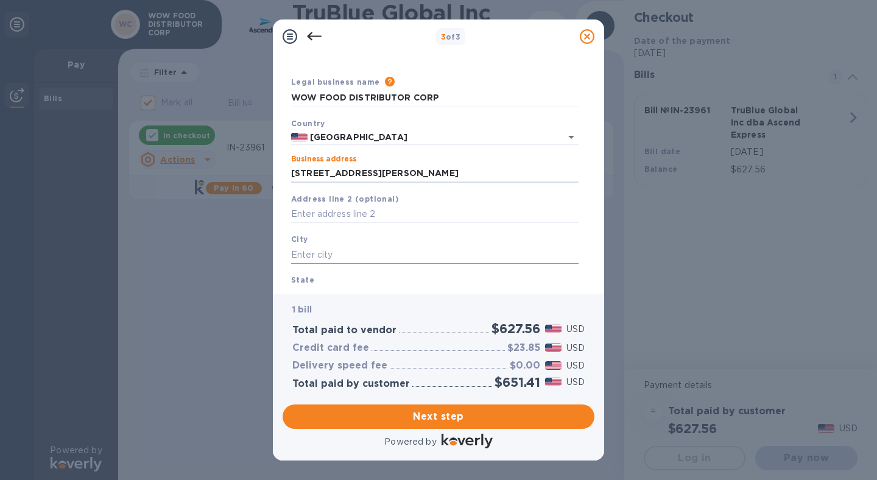
scroll to position [29, 0]
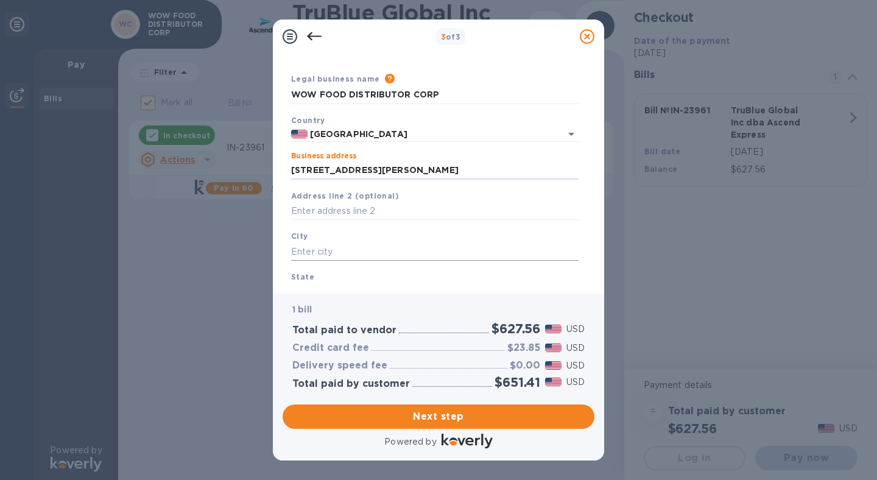
click at [337, 252] on input "text" at bounding box center [434, 251] width 287 height 18
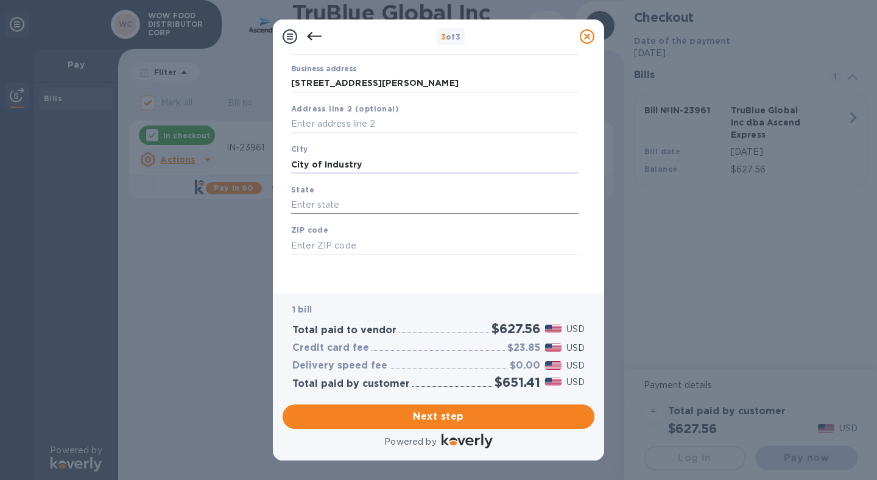
type input "City of Industry"
click at [322, 198] on input "text" at bounding box center [434, 205] width 287 height 18
type input "CA"
click at [318, 250] on input "text" at bounding box center [434, 245] width 287 height 18
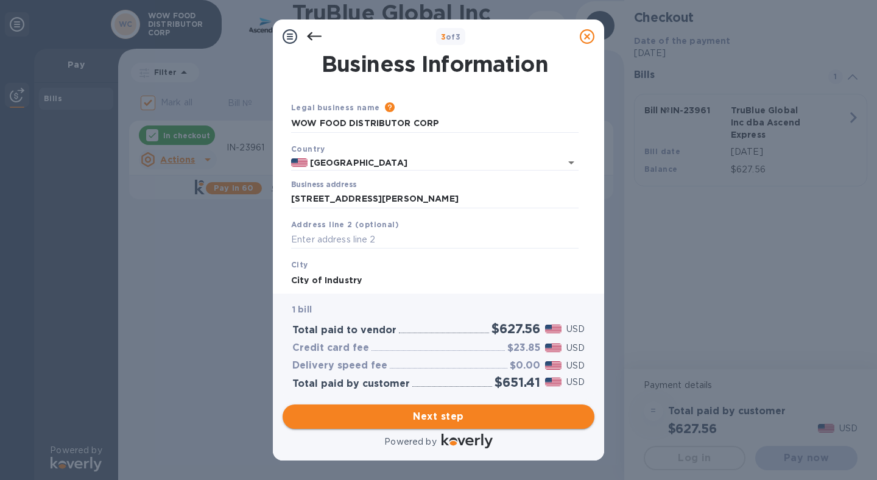
type input "91745"
click at [445, 419] on span "Next step" at bounding box center [438, 416] width 292 height 15
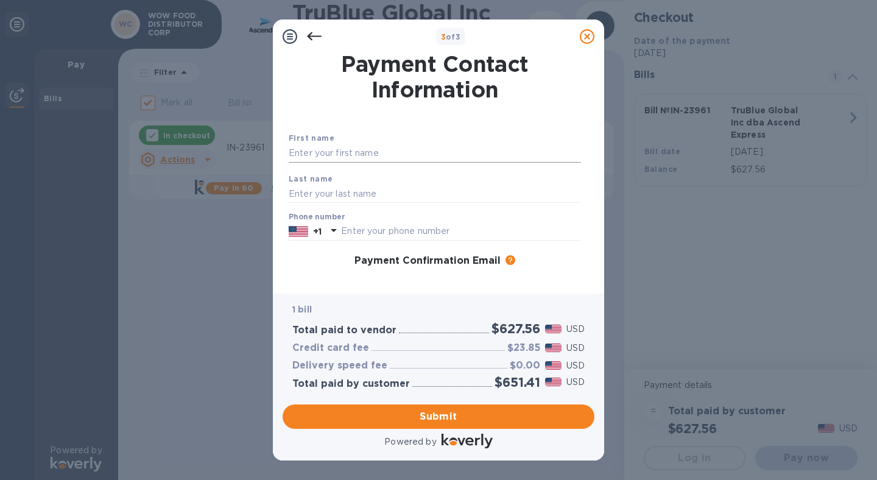
click at [354, 158] on input "text" at bounding box center [435, 153] width 292 height 18
type input "Analiza"
type input "[PERSON_NAME]"
type input "6267576395"
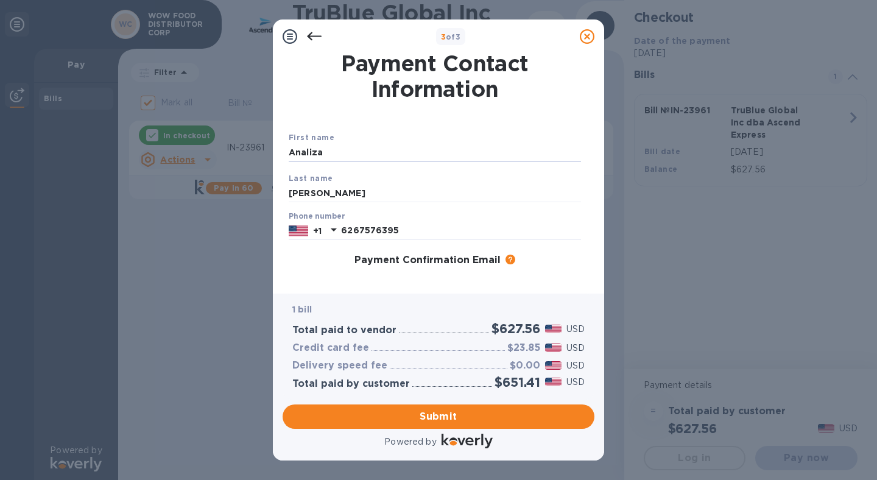
drag, startPoint x: 347, startPoint y: 153, endPoint x: 248, endPoint y: 149, distance: 99.3
click at [248, 149] on div "3 of 3 Payment Contact Information First name Analiza Last name Nieva Phone num…" at bounding box center [438, 240] width 877 height 480
type input "Analiza"
click at [317, 268] on div "Payment Confirmation Email The added email addresses will be used to send the p…" at bounding box center [435, 261] width 302 height 22
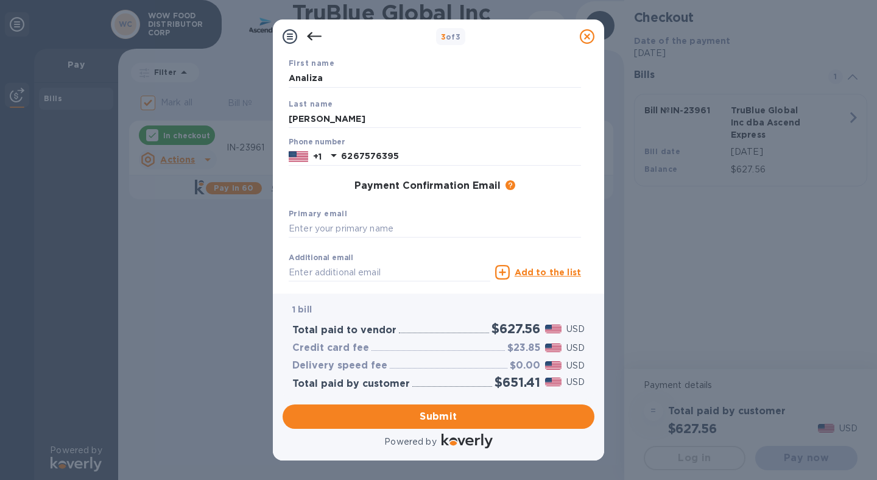
scroll to position [144, 0]
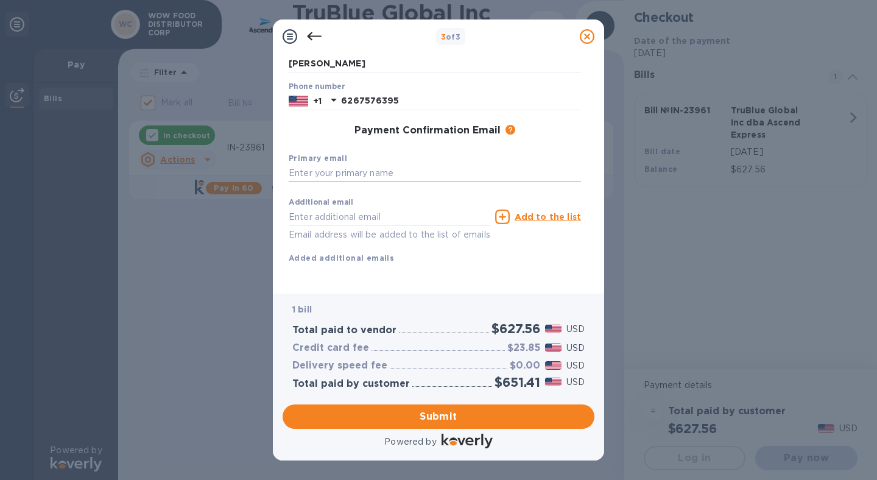
click at [354, 164] on input "text" at bounding box center [435, 173] width 292 height 18
drag, startPoint x: 446, startPoint y: 159, endPoint x: 313, endPoint y: 159, distance: 132.1
click at [313, 164] on input "[EMAIL_ADDRESS][DOMAIN_NAME]" at bounding box center [435, 173] width 292 height 18
type input "[EMAIL_ADDRESS][DOMAIN_NAME]"
click at [307, 209] on input "text" at bounding box center [389, 217] width 201 height 18
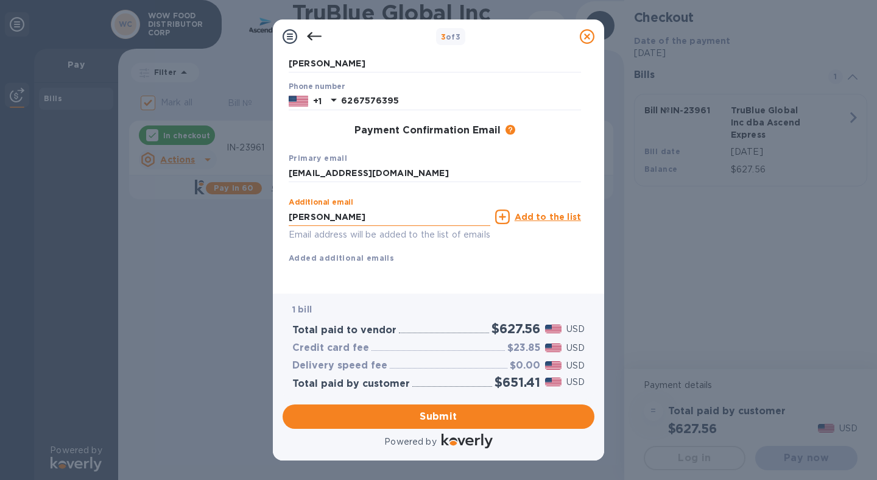
paste input "@[DOMAIN_NAME]"
type input "[PERSON_NAME][EMAIL_ADDRESS][DOMAIN_NAME]"
click at [546, 212] on u "Add to the list" at bounding box center [547, 217] width 66 height 10
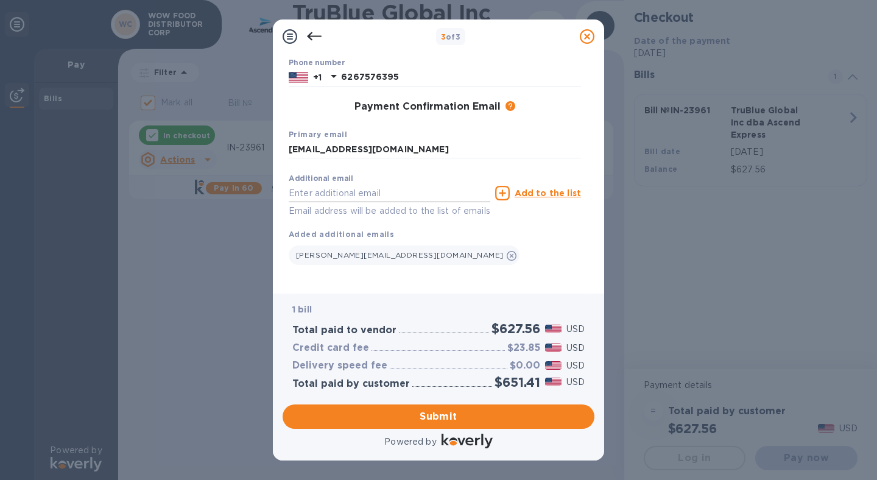
scroll to position [169, 0]
click at [436, 416] on span "Submit" at bounding box center [438, 416] width 292 height 15
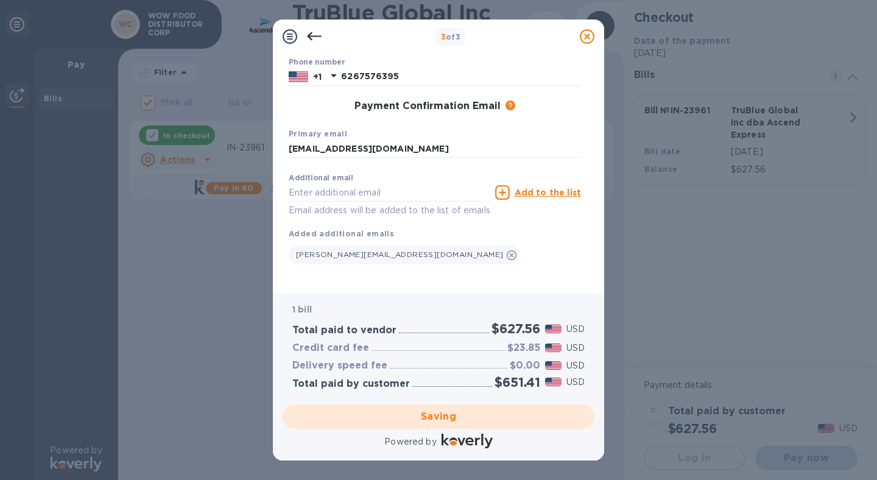
checkbox input "false"
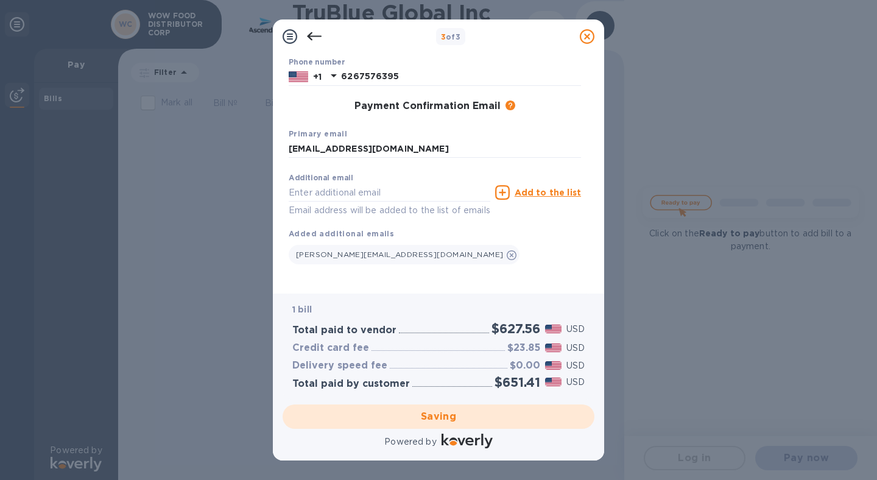
scroll to position [0, 0]
